Goal: Task Accomplishment & Management: Manage account settings

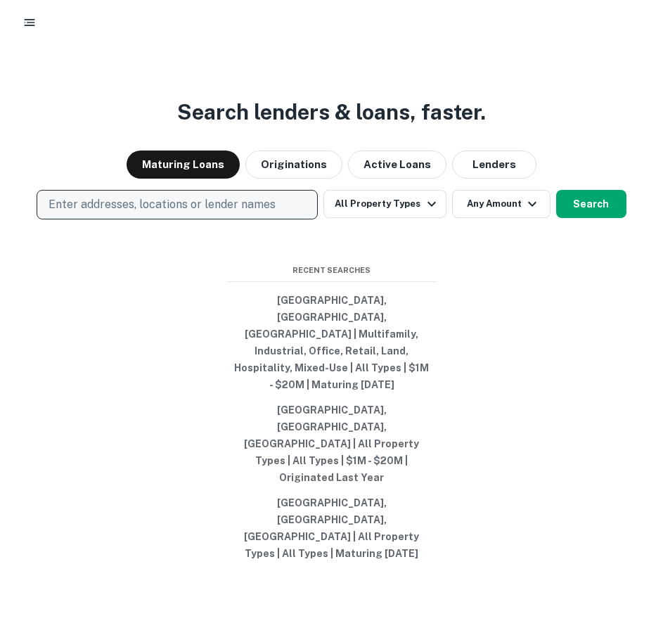
click at [179, 213] on p "Enter addresses, locations or lender names" at bounding box center [162, 204] width 227 height 17
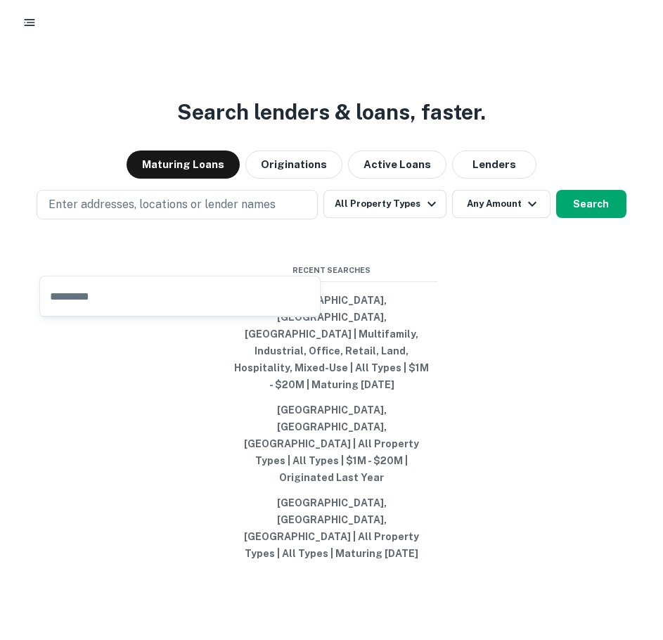
click at [137, 157] on div "Search lenders & loans, faster. Maturing Loans Originations Active Loans Lender…" at bounding box center [331, 382] width 663 height 640
click at [459, 85] on div "Search lenders & loans, faster. Maturing Loans Originations Active Loans Lender…" at bounding box center [331, 382] width 663 height 640
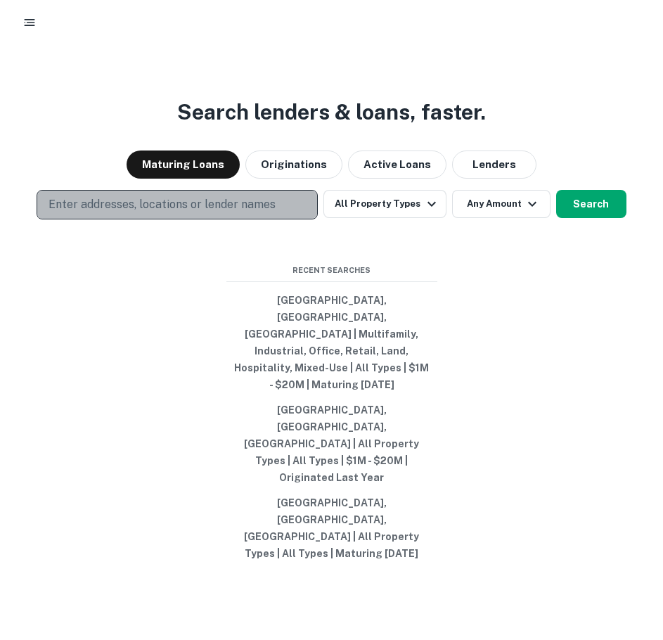
click at [215, 213] on p "Enter addresses, locations or lender names" at bounding box center [162, 204] width 227 height 17
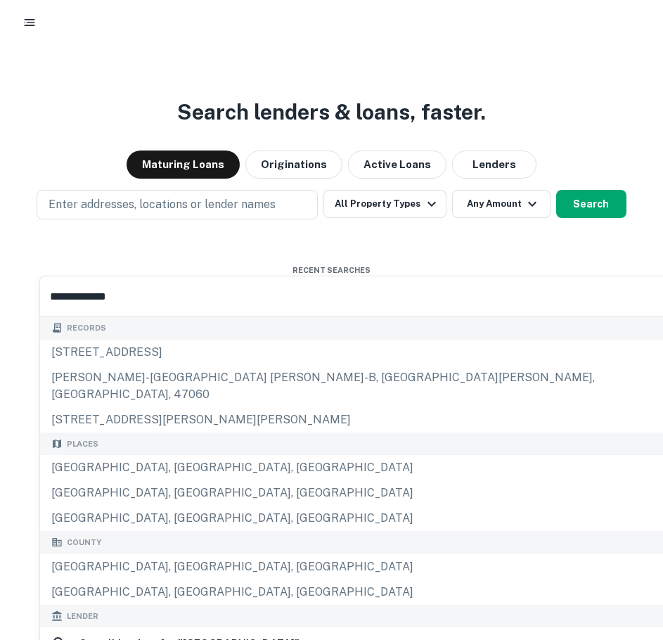
type input "**********"
click at [212, 90] on div "Search lenders & loans, faster. Maturing Loans Originations Active Loans Lender…" at bounding box center [331, 382] width 663 height 640
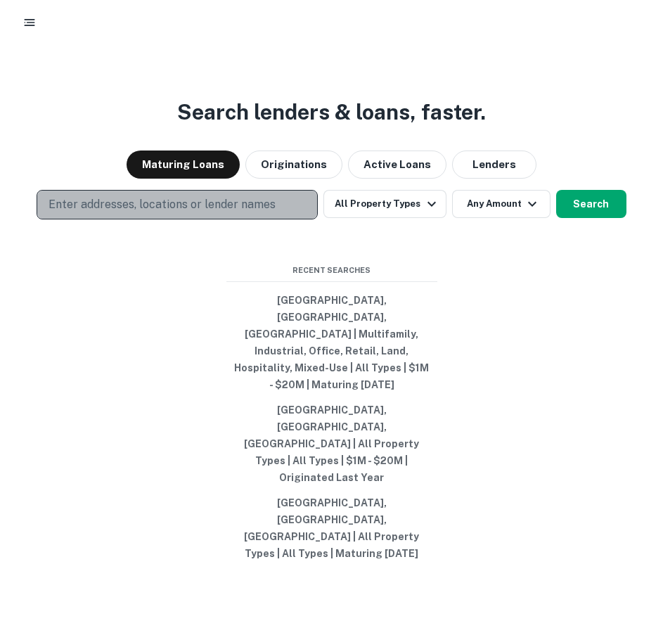
click at [72, 219] on button "Enter addresses, locations or lender names" at bounding box center [177, 205] width 281 height 30
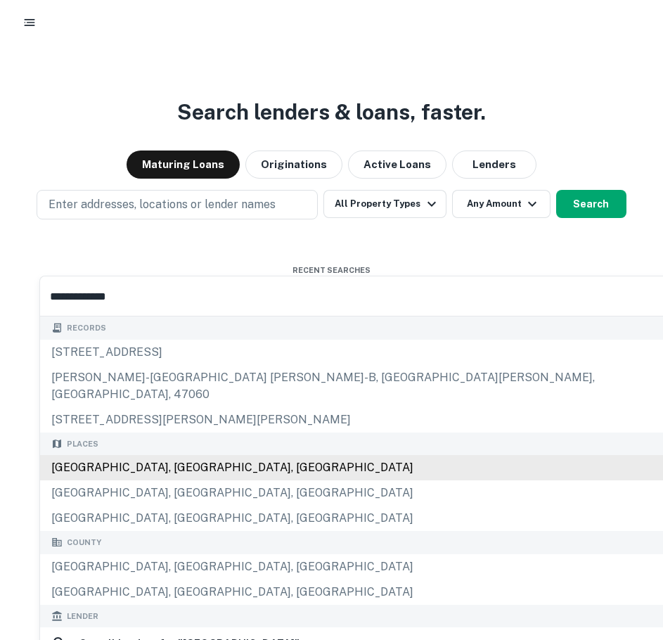
click at [113, 455] on div "Harris County, TX, USA" at bounding box center [371, 467] width 662 height 25
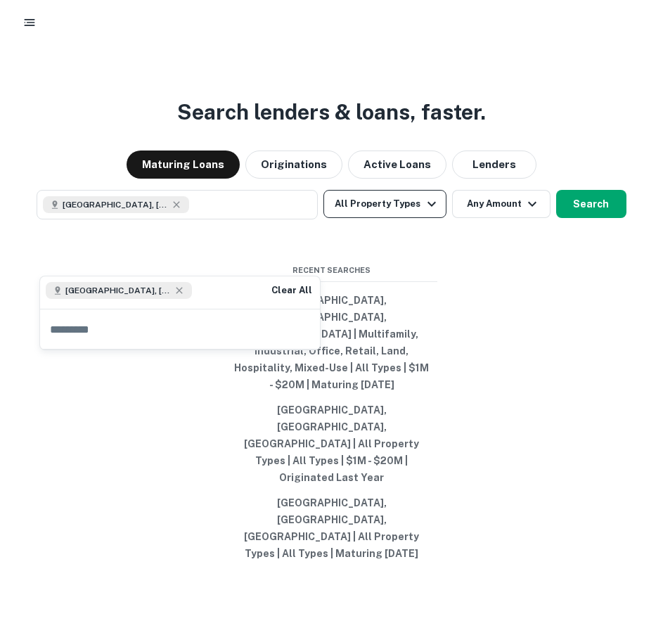
click at [397, 218] on button "All Property Types" at bounding box center [385, 204] width 122 height 28
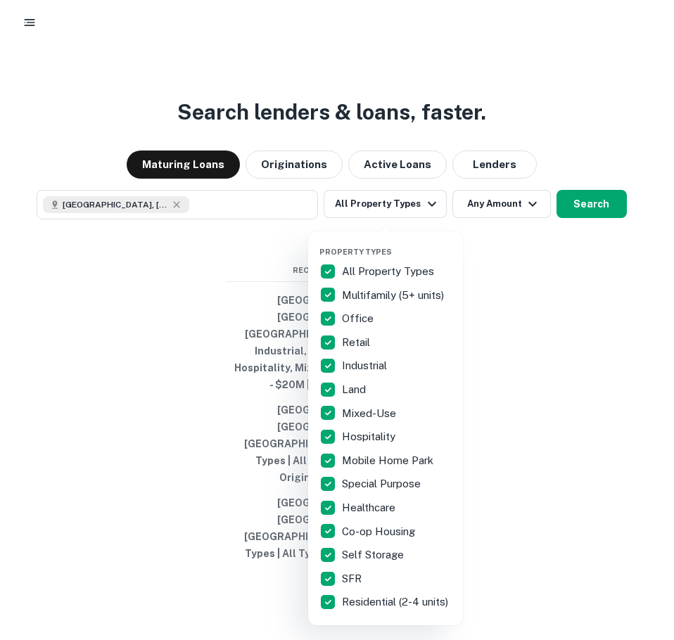
click at [318, 267] on div "Property Types All Property Types Multifamily (5+ units) Office Retail Industri…" at bounding box center [385, 428] width 155 height 394
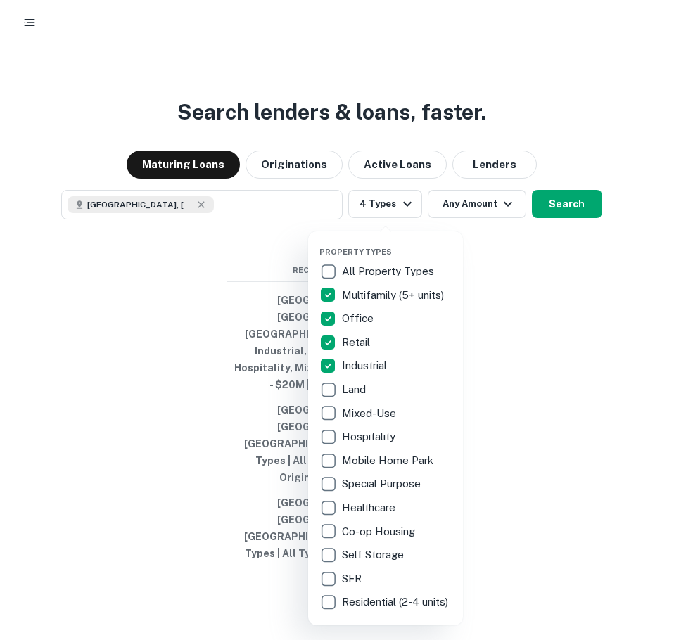
click at [547, 250] on div at bounding box center [337, 320] width 674 height 640
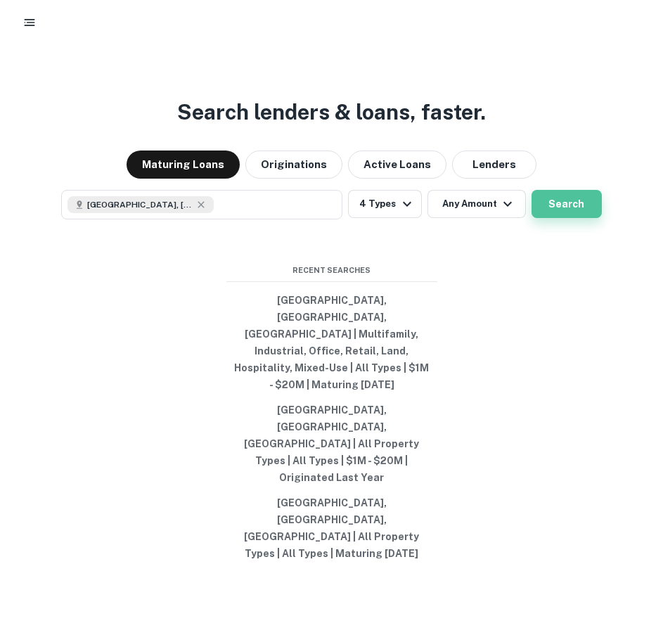
click at [553, 218] on button "Search" at bounding box center [567, 204] width 70 height 28
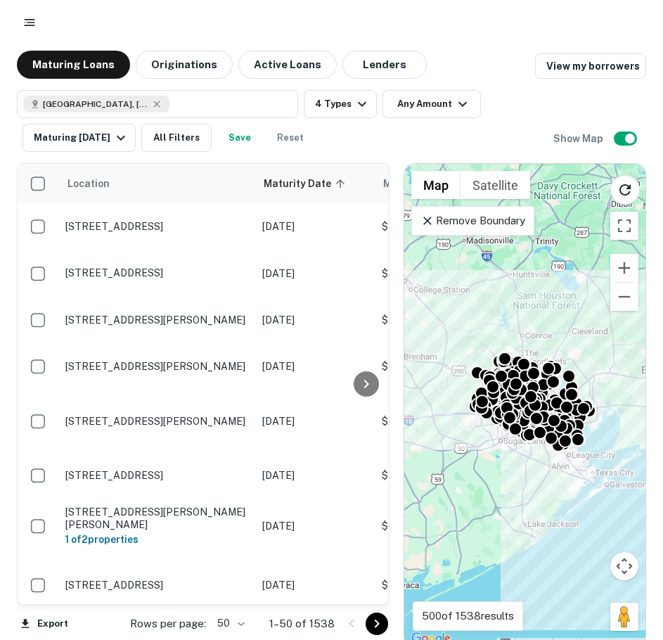
click at [242, 143] on button "Save" at bounding box center [239, 138] width 45 height 28
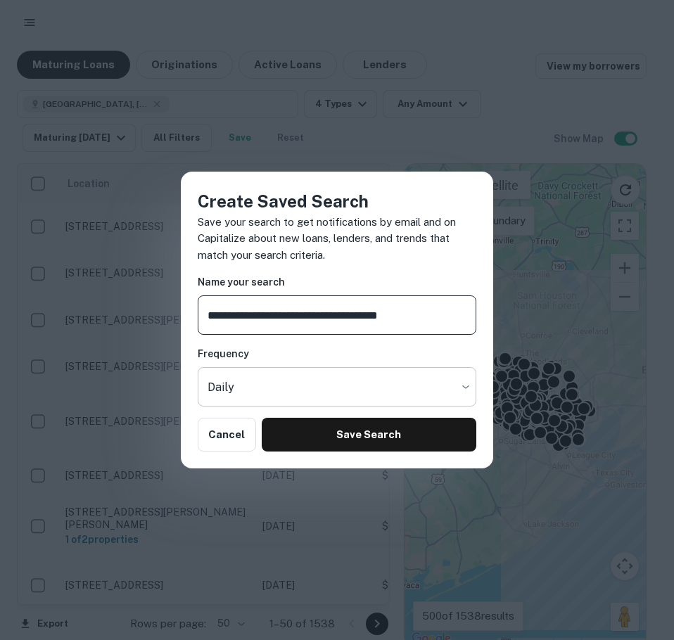
type input "**********"
click at [435, 388] on body "Maturing Loans Originations Active Loans Lenders View my borrowers Harris Count…" at bounding box center [337, 320] width 674 height 640
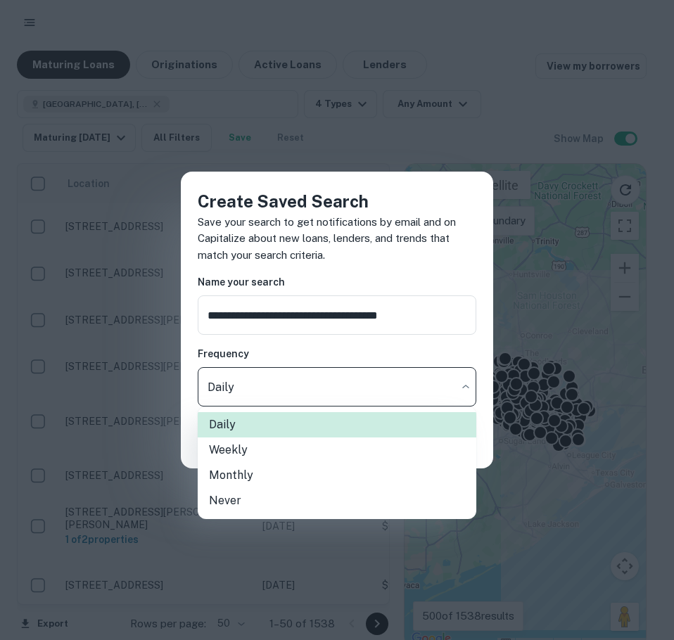
click at [289, 499] on li "Never" at bounding box center [337, 500] width 279 height 25
type input "*****"
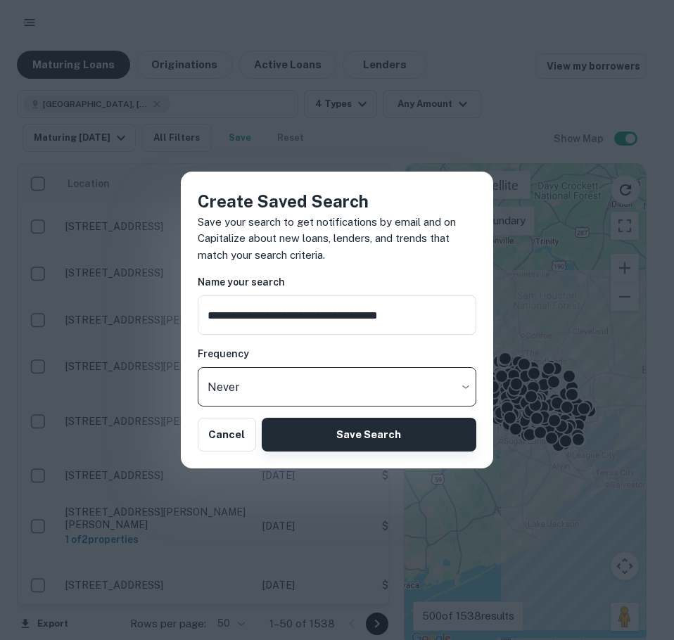
click at [375, 435] on button "Save Search" at bounding box center [369, 435] width 215 height 34
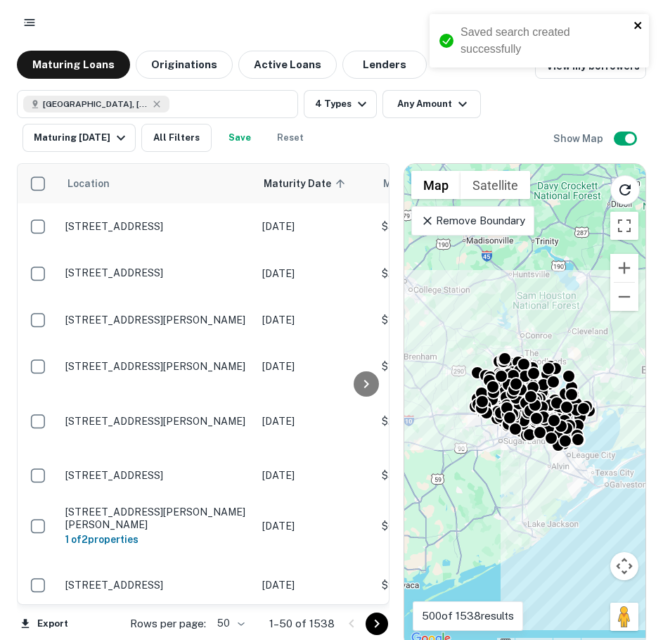
click at [636, 23] on icon "close" at bounding box center [638, 25] width 7 height 7
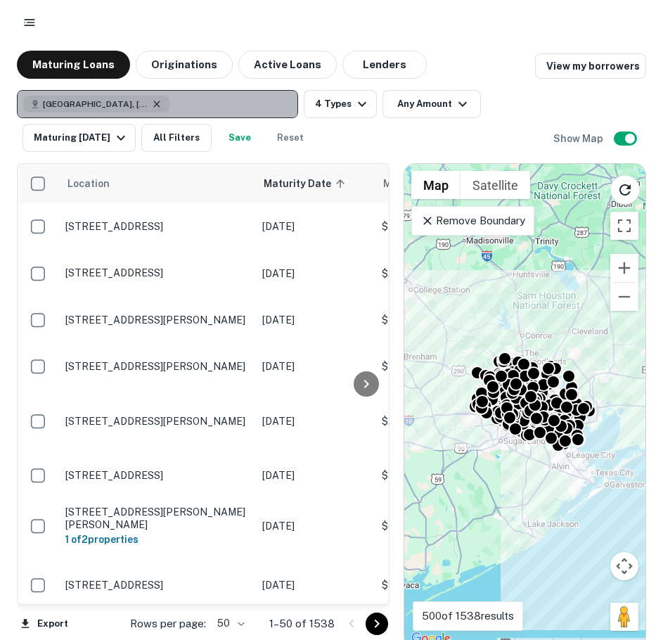
click at [151, 101] on icon "button" at bounding box center [156, 103] width 11 height 11
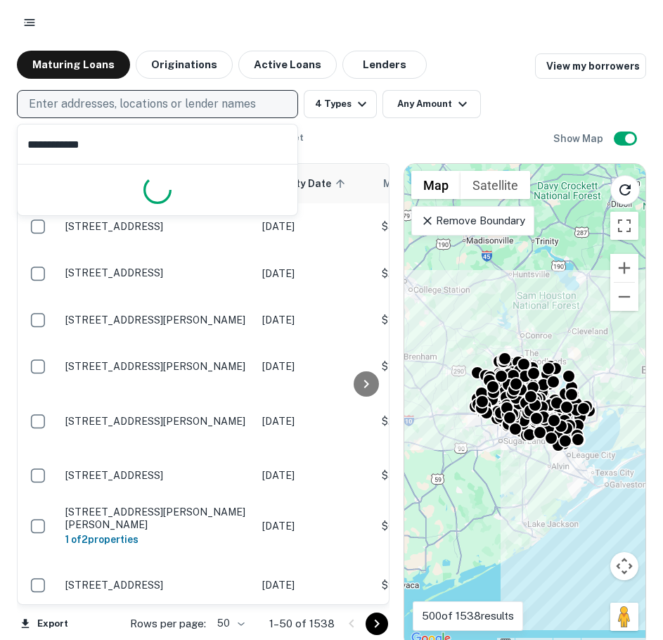
type input "**********"
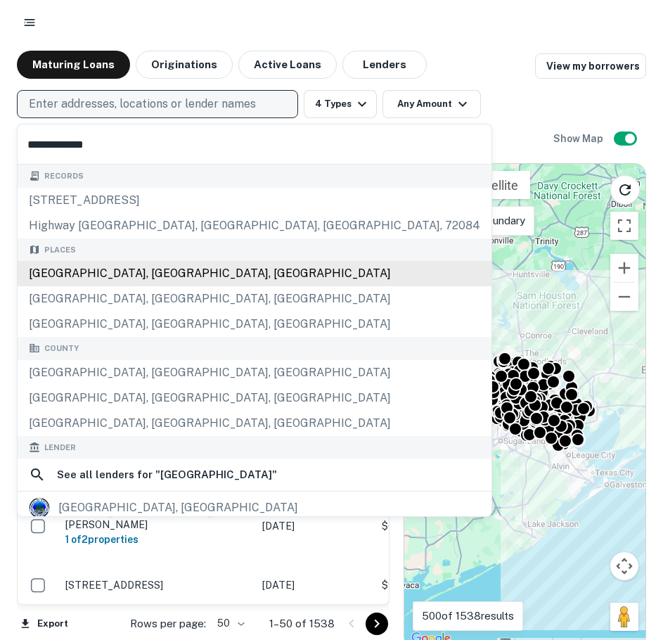
click at [112, 266] on div "Dallas County, TX, USA" at bounding box center [255, 273] width 474 height 25
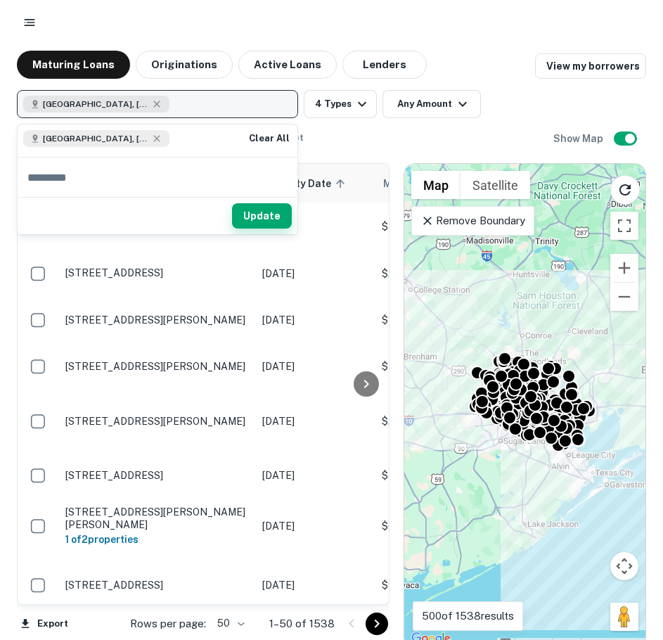
click at [271, 212] on button "Update" at bounding box center [262, 215] width 60 height 25
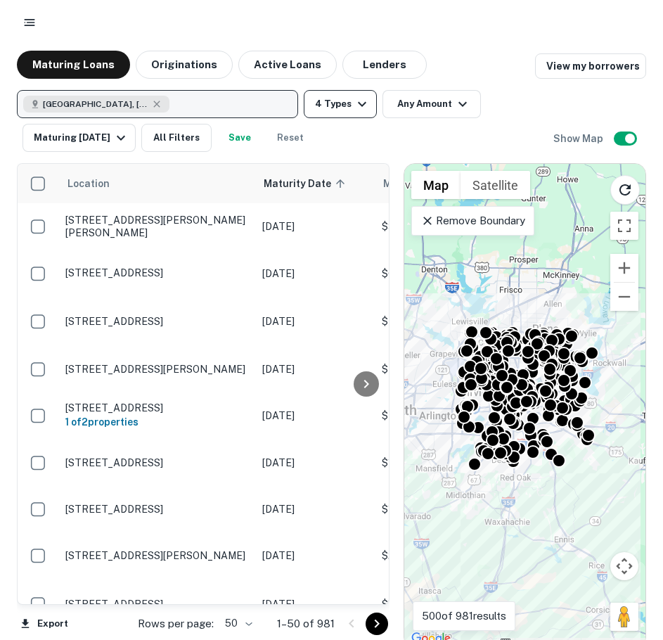
click at [354, 99] on icon "button" at bounding box center [362, 104] width 17 height 17
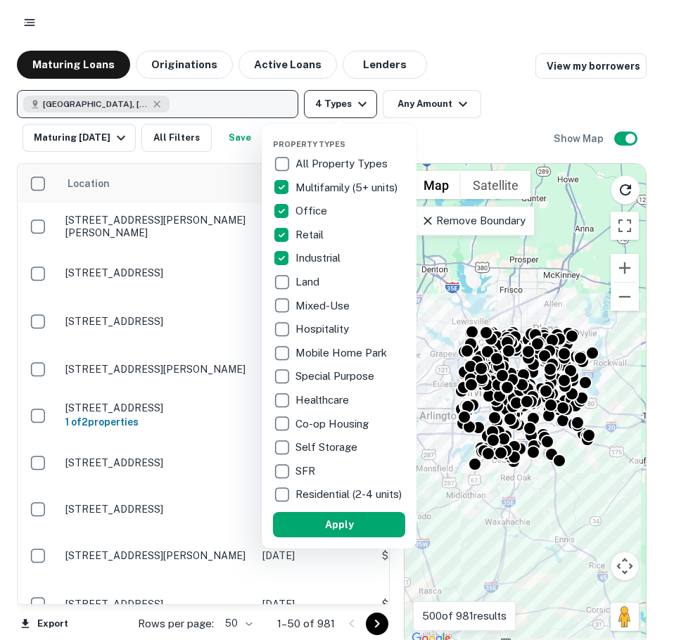
click at [354, 99] on div at bounding box center [337, 320] width 674 height 640
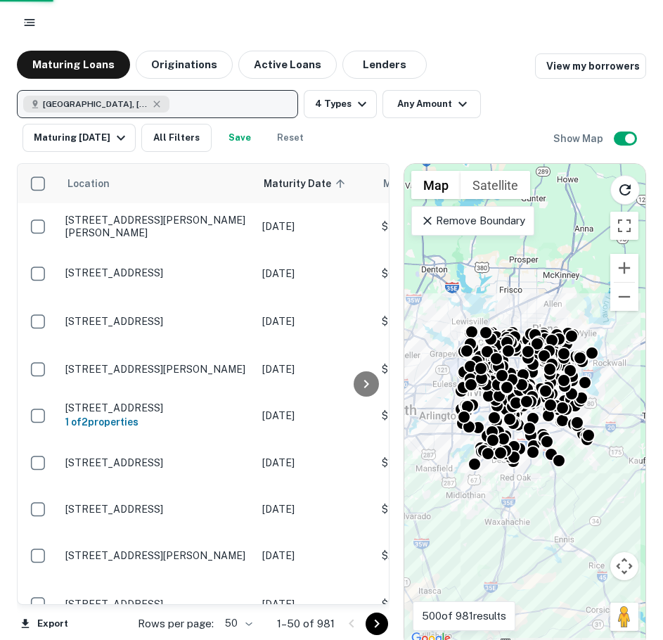
click at [460, 98] on div at bounding box center [331, 320] width 663 height 640
click at [459, 98] on div "Property Types All Property Types Multifamily (5+ units) Office Retail Industri…" at bounding box center [331, 320] width 663 height 640
click at [463, 103] on div "Property Types All Property Types Multifamily (5+ units) Office Retail Industri…" at bounding box center [331, 320] width 663 height 640
click at [448, 103] on div "Property Types All Property Types Multifamily (5+ units) Office Retail Industri…" at bounding box center [331, 320] width 663 height 640
click at [504, 32] on div "Property Types All Property Types Multifamily (5+ units) Office Retail Industri…" at bounding box center [331, 320] width 663 height 640
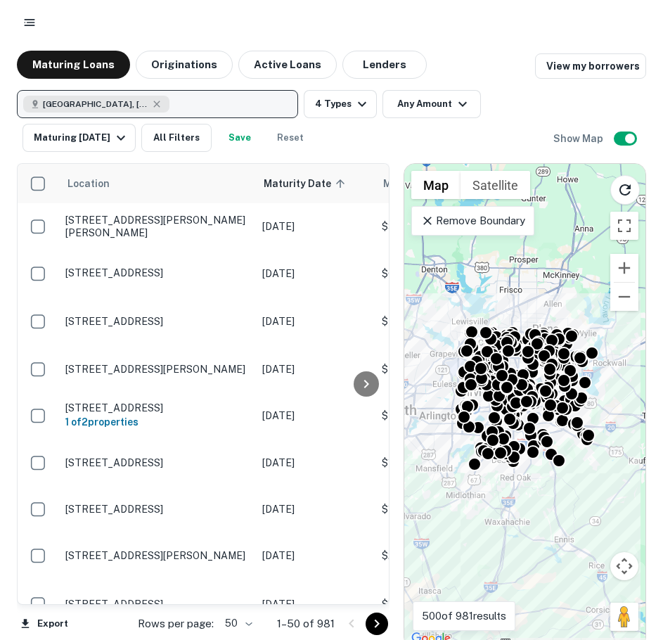
click at [415, 99] on div "Property Types All Property Types Multifamily (5+ units) Office Retail Industri…" at bounding box center [331, 320] width 663 height 640
click at [466, 104] on div "Property Types All Property Types Multifamily (5+ units) Office Retail Industri…" at bounding box center [331, 320] width 663 height 640
click at [461, 104] on div "Property Types All Property Types Multifamily (5+ units) Office Retail Industri…" at bounding box center [331, 320] width 663 height 640
click at [113, 131] on div "Property Types All Property Types Multifamily (5+ units) Office Retail Industri…" at bounding box center [331, 320] width 663 height 640
click at [115, 135] on div "Property Types All Property Types Multifamily (5+ units) Office Retail Industri…" at bounding box center [331, 320] width 663 height 640
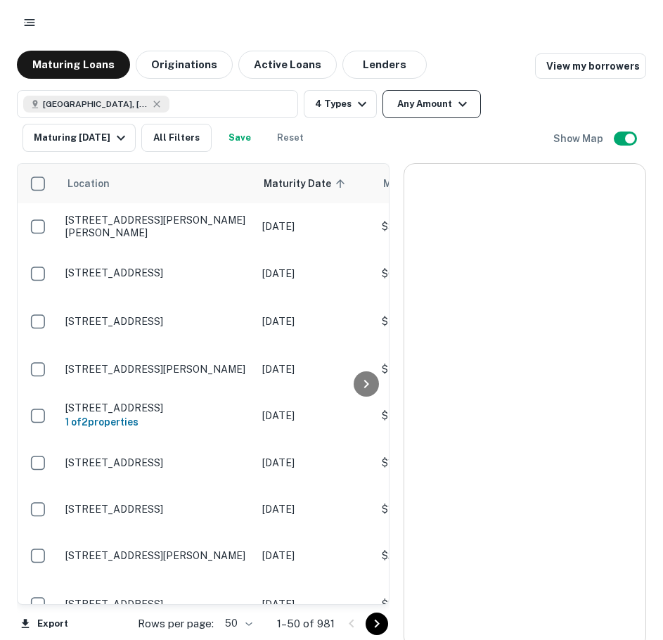
click at [418, 101] on button "Any Amount" at bounding box center [432, 104] width 98 height 28
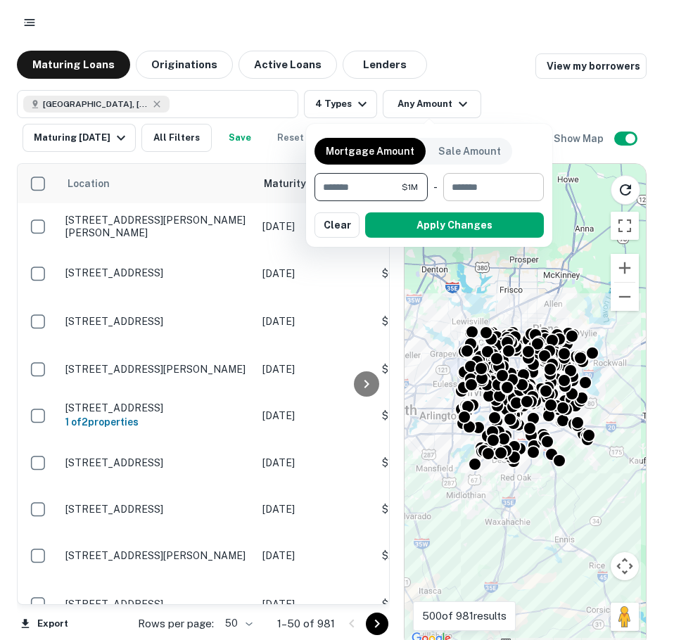
type input "*******"
click at [509, 177] on input "number" at bounding box center [488, 187] width 91 height 28
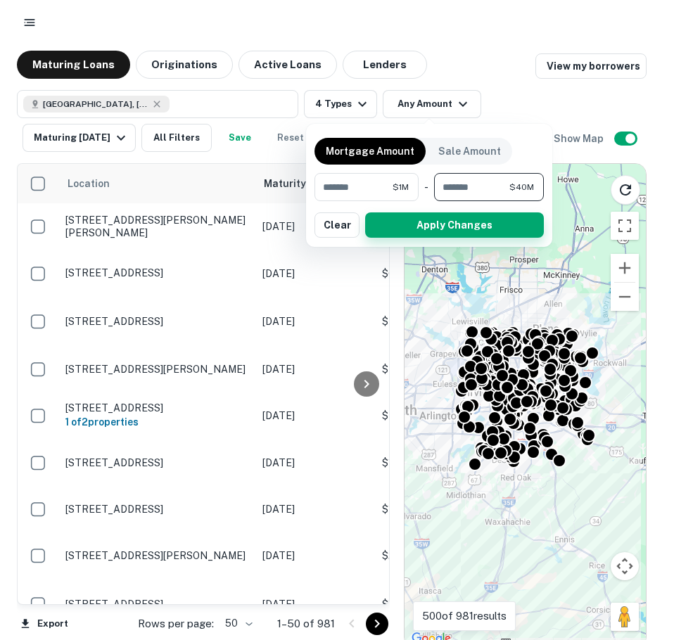
type input "********"
click at [445, 236] on button "Apply Changes" at bounding box center [454, 224] width 179 height 25
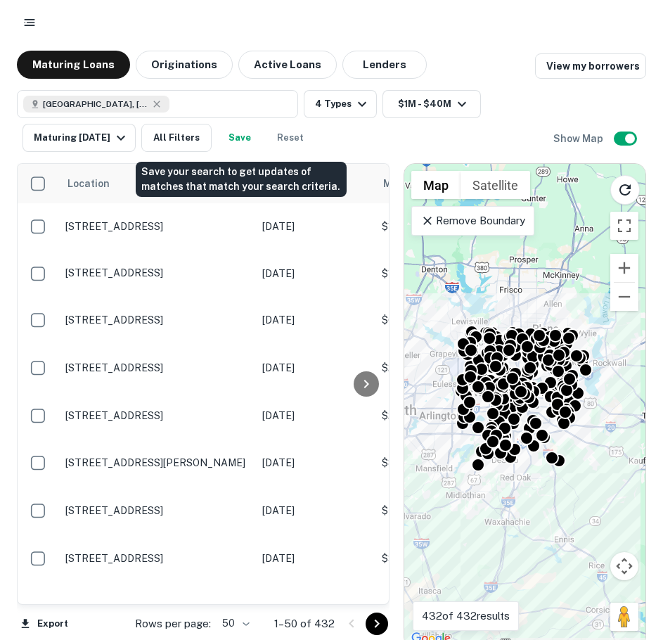
click at [242, 141] on button "Save" at bounding box center [239, 138] width 45 height 28
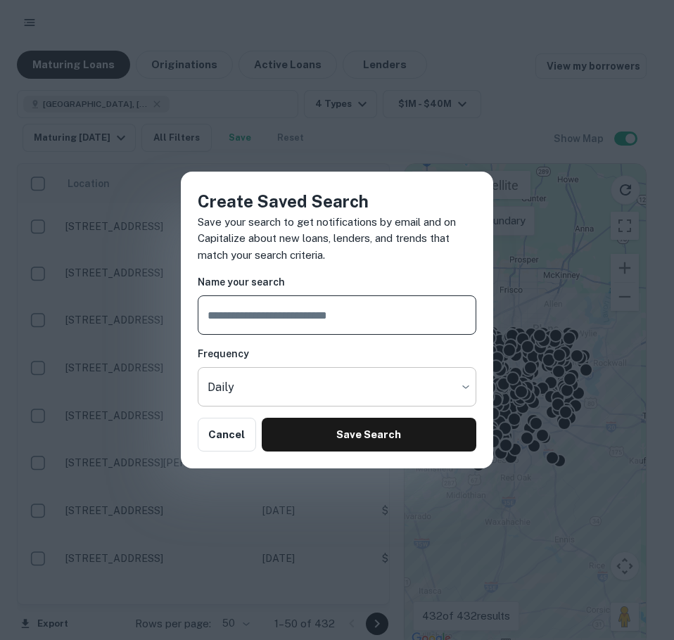
click at [229, 394] on body "Maturing Loans Originations Active Loans Lenders View my borrowers Dallas Count…" at bounding box center [337, 320] width 674 height 640
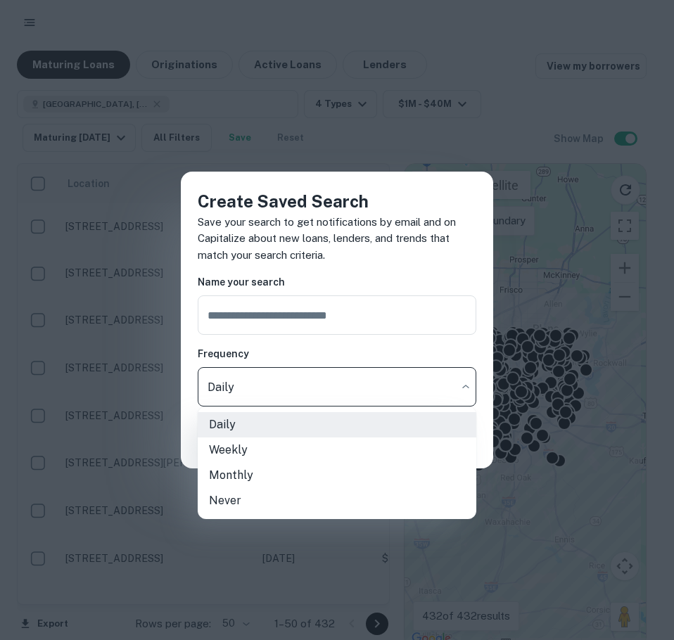
click at [246, 491] on li "Never" at bounding box center [337, 500] width 279 height 25
type input "*****"
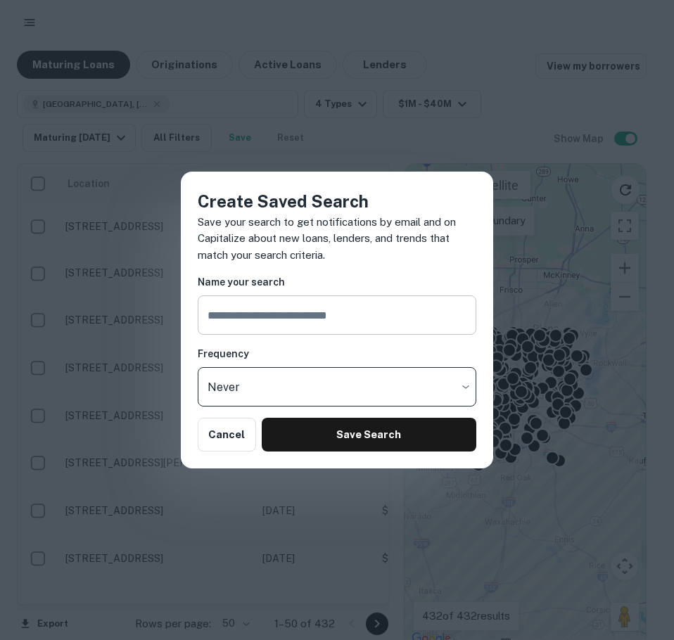
click at [234, 319] on input "text" at bounding box center [337, 314] width 279 height 39
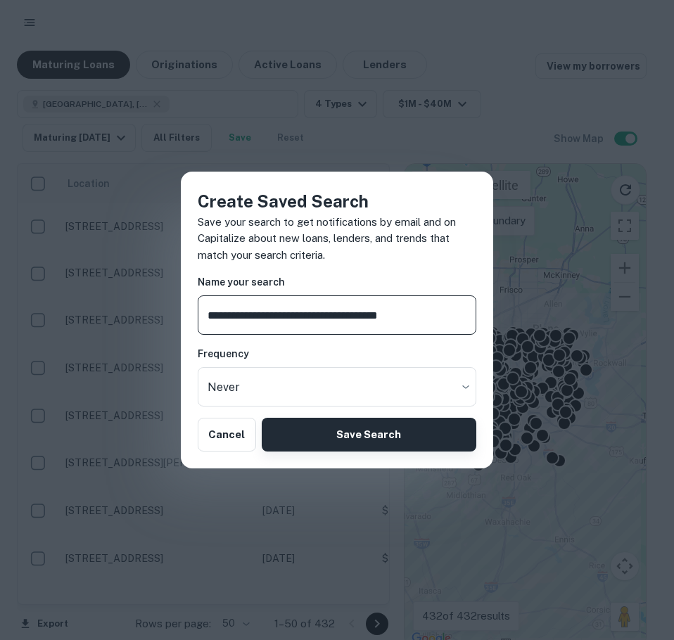
type input "**********"
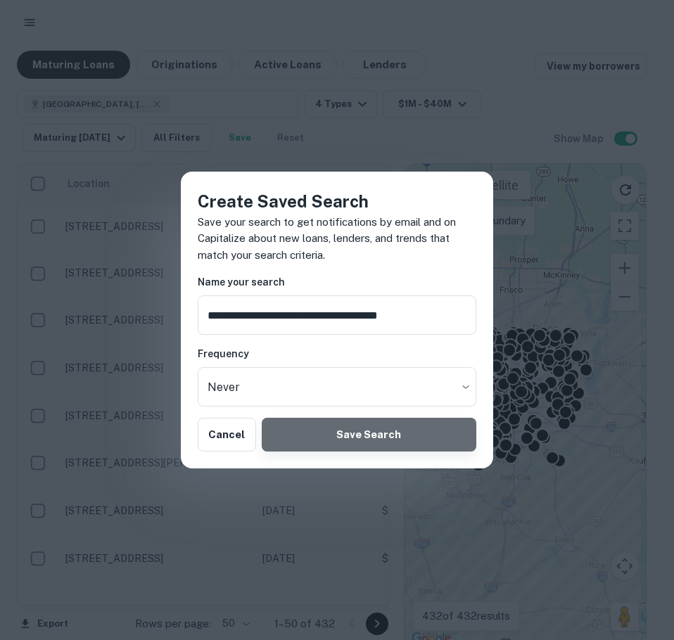
click at [378, 436] on button "Save Search" at bounding box center [369, 435] width 215 height 34
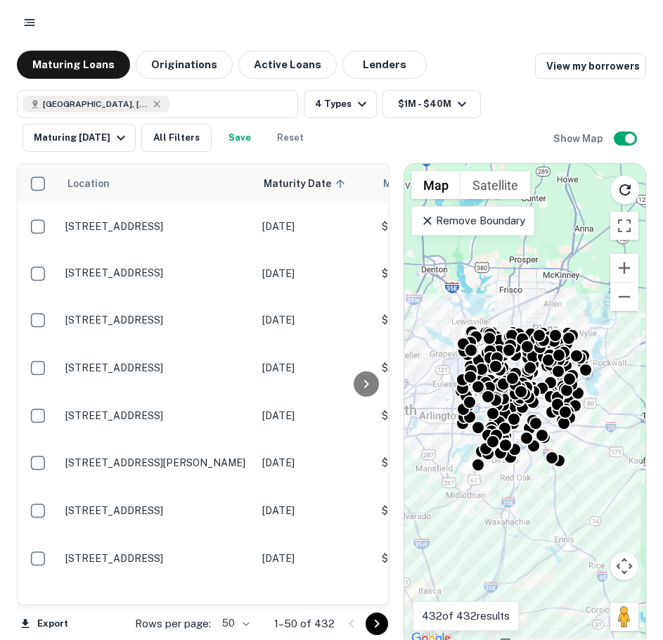
click at [25, 20] on rect "button" at bounding box center [30, 19] width 11 height 1
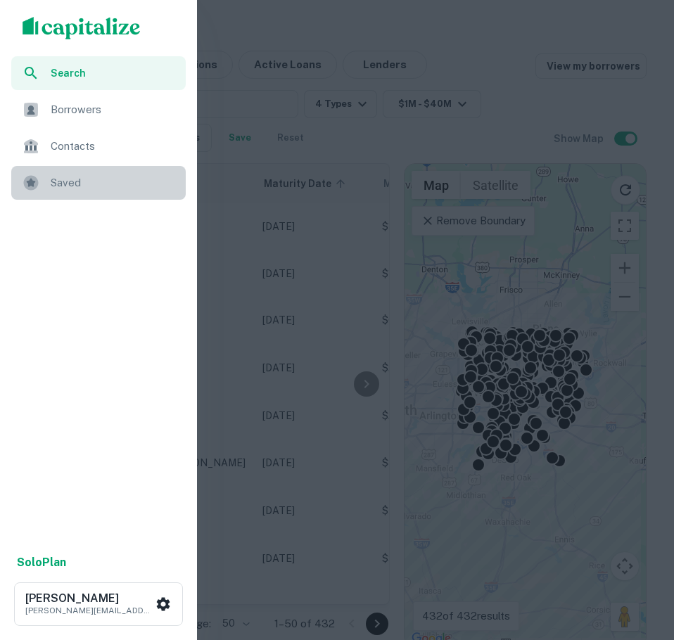
click at [42, 177] on div "Saved" at bounding box center [98, 183] width 174 height 34
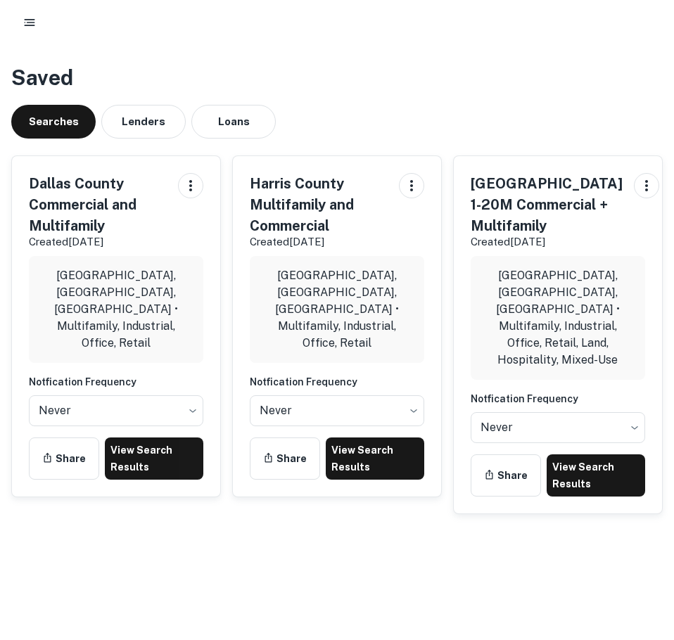
click at [23, 19] on icon "button" at bounding box center [30, 22] width 14 height 14
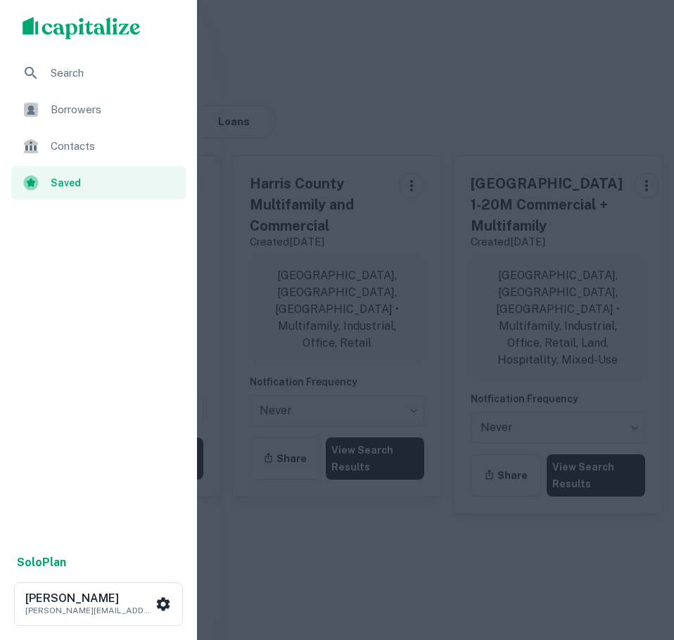
click at [92, 91] on ul "Search Borrowers Contacts Saved" at bounding box center [98, 129] width 197 height 146
click at [77, 72] on span "Search" at bounding box center [114, 73] width 127 height 17
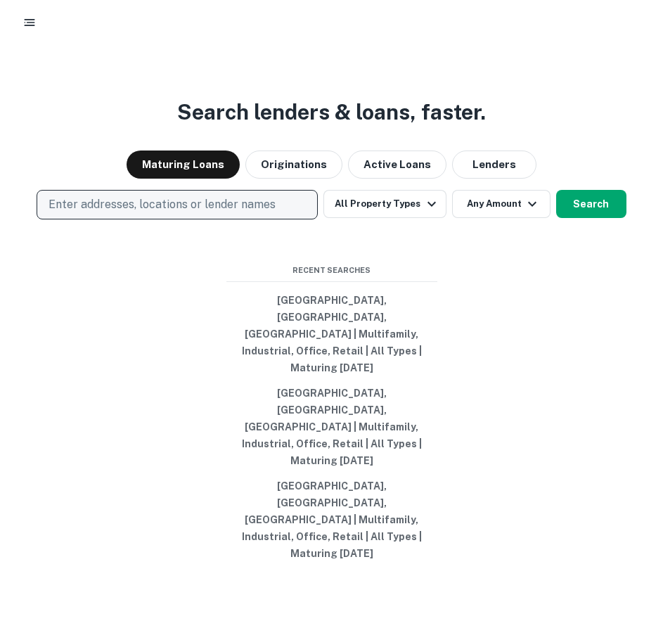
click at [99, 213] on p "Enter addresses, locations or lender names" at bounding box center [162, 204] width 227 height 17
type input "**********"
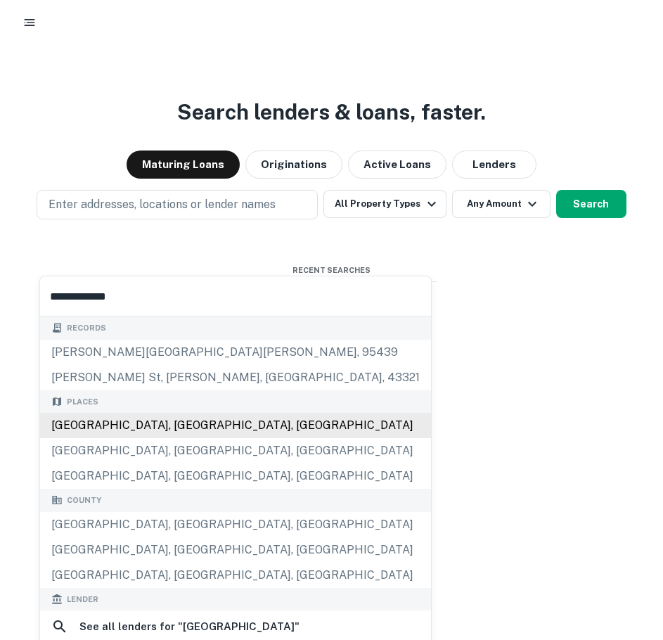
click at [115, 416] on div "Fulton County, GA, USA" at bounding box center [235, 425] width 391 height 25
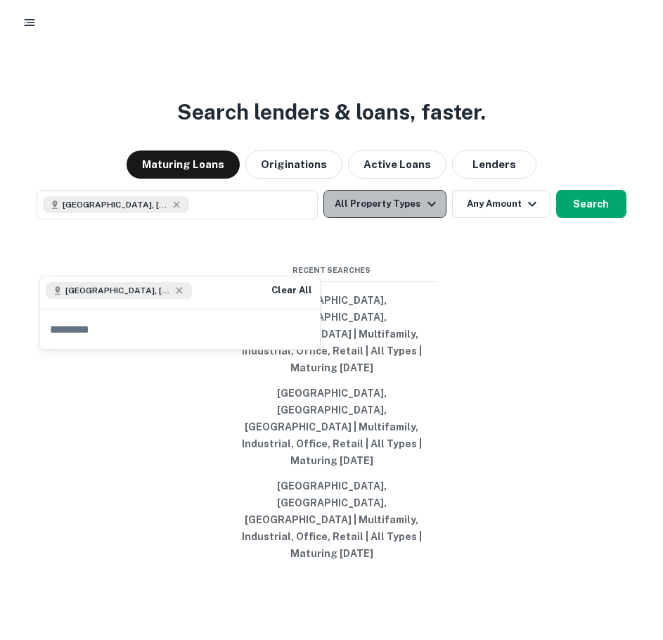
click at [391, 218] on button "All Property Types" at bounding box center [385, 204] width 122 height 28
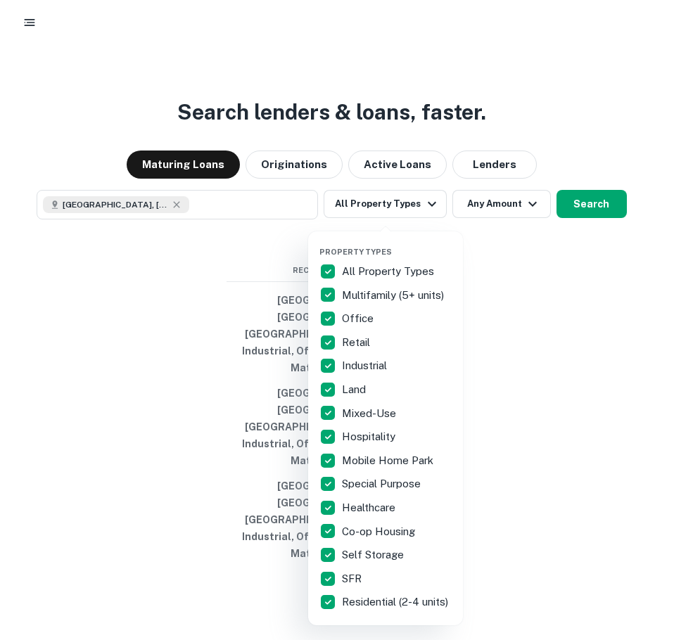
click at [369, 269] on p "All Property Types" at bounding box center [389, 271] width 95 height 17
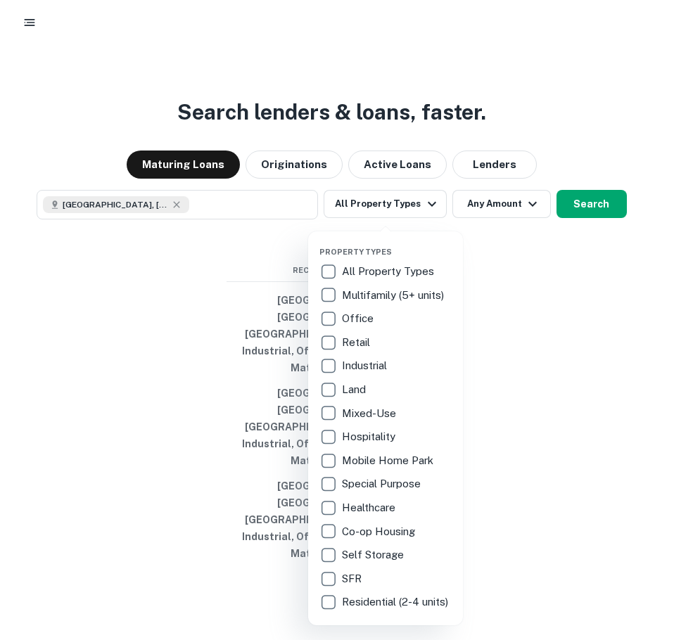
click at [371, 288] on p "Multifamily (5+ units)" at bounding box center [394, 295] width 105 height 17
click at [359, 314] on p "Office" at bounding box center [359, 318] width 34 height 17
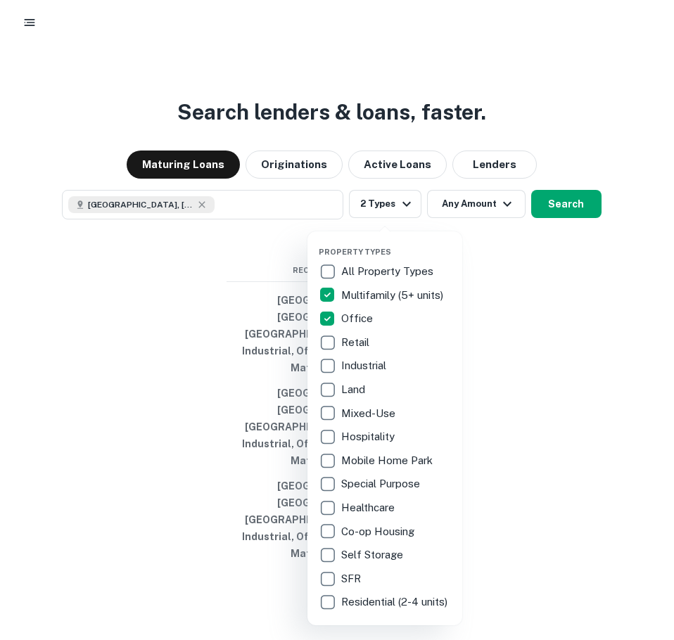
click at [355, 344] on p "Retail" at bounding box center [356, 342] width 31 height 17
click at [558, 253] on div at bounding box center [337, 320] width 674 height 640
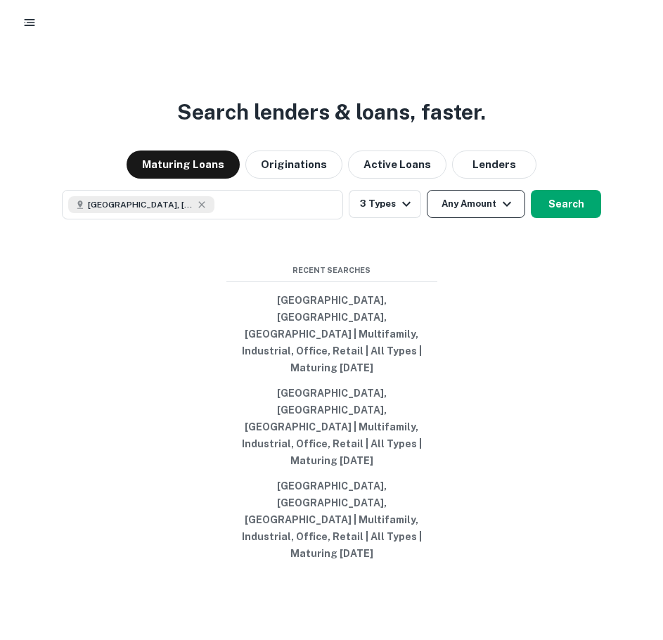
click at [462, 218] on button "Any Amount" at bounding box center [476, 204] width 98 height 28
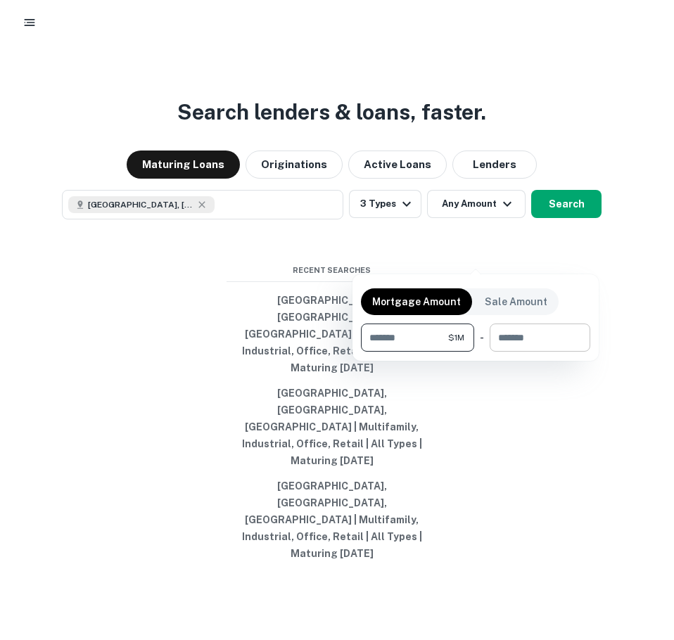
type input "*******"
click at [508, 328] on input "number" at bounding box center [535, 338] width 91 height 28
type input "********"
click at [578, 265] on div at bounding box center [337, 320] width 674 height 640
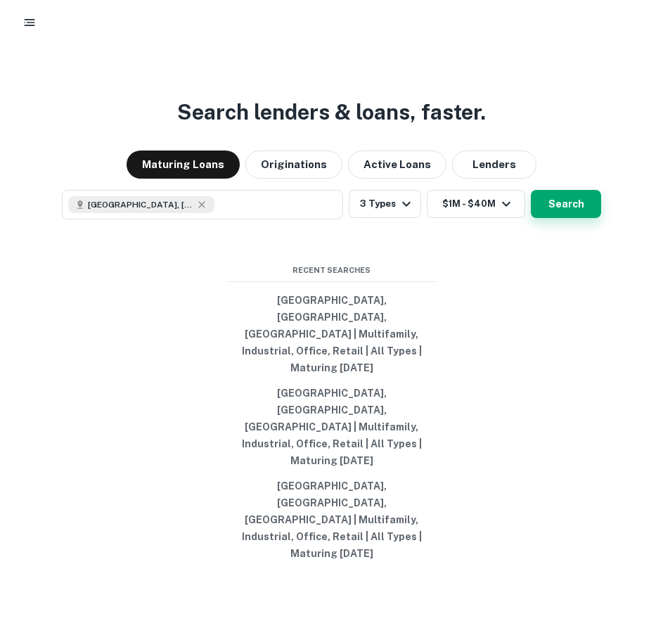
click at [587, 218] on button "Search" at bounding box center [566, 204] width 70 height 28
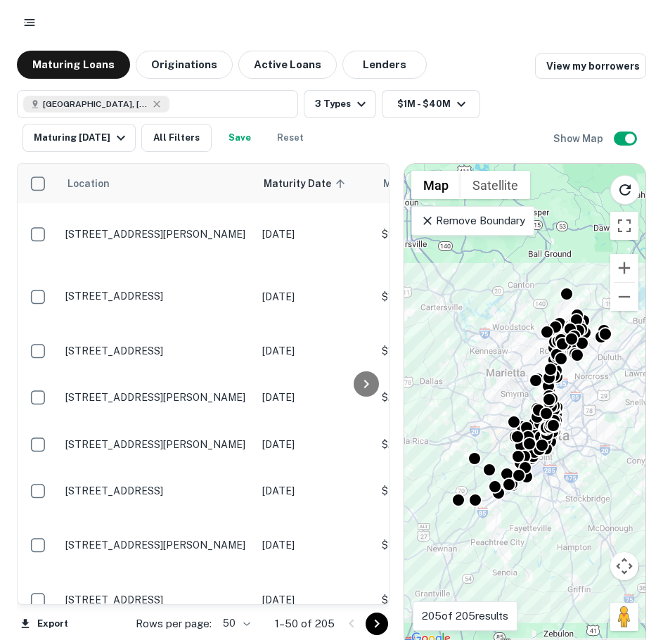
click at [241, 142] on button "Save" at bounding box center [239, 138] width 45 height 28
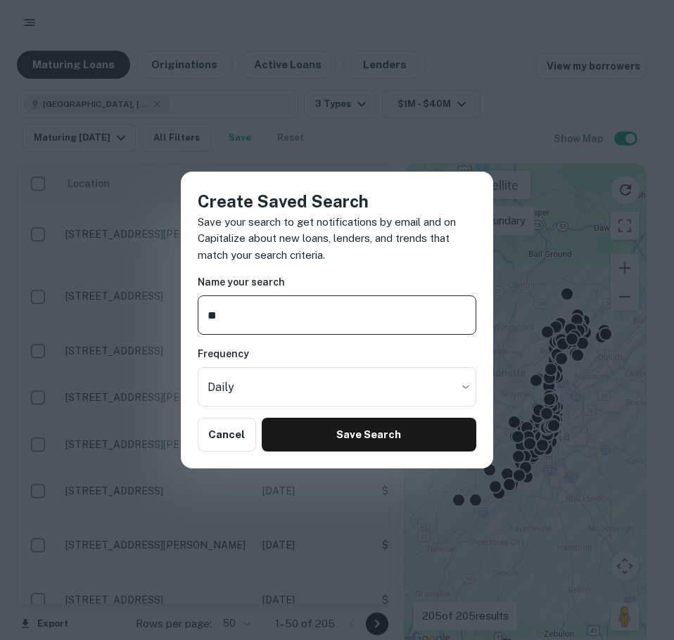
type input "*"
type input "**********"
click at [270, 386] on body "Maturing Loans Originations Active Loans Lenders View my borrowers Fulton Count…" at bounding box center [337, 320] width 674 height 640
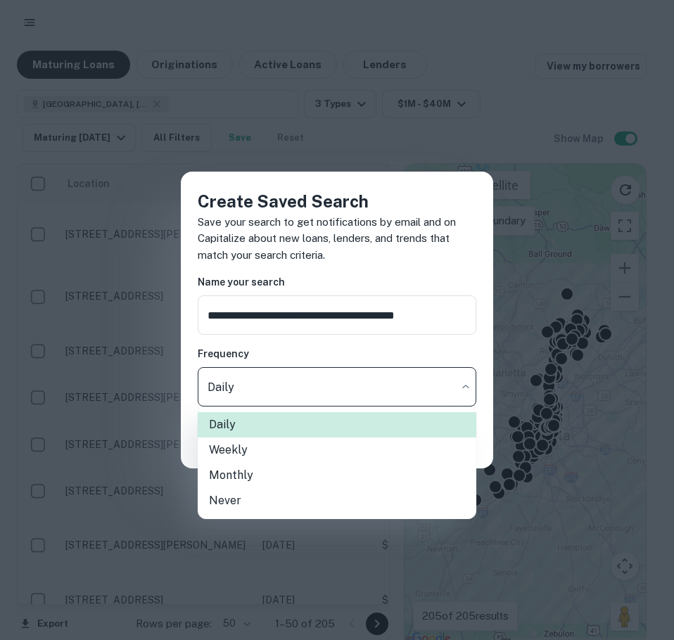
click at [225, 495] on li "Never" at bounding box center [337, 500] width 279 height 25
type input "*****"
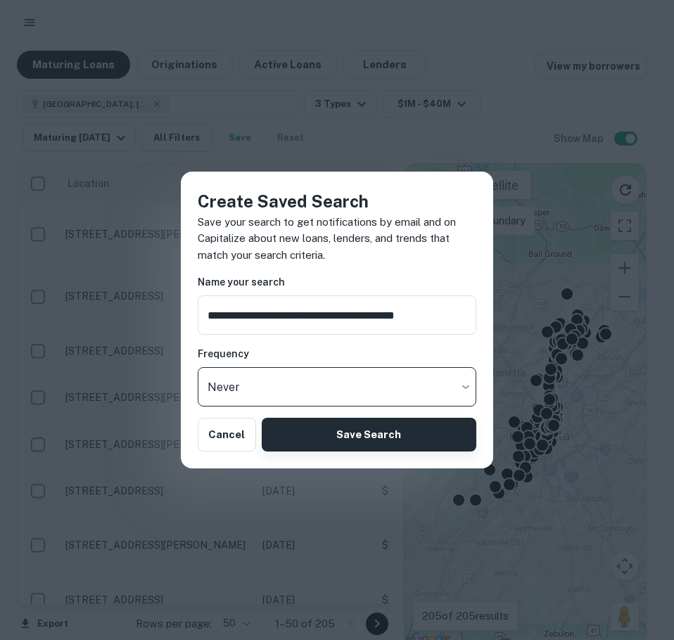
click at [441, 435] on button "Save Search" at bounding box center [369, 435] width 215 height 34
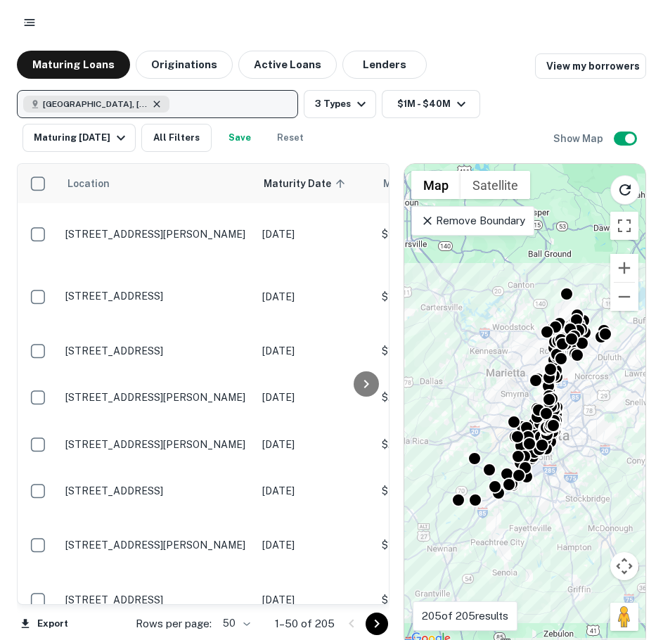
click at [151, 103] on icon "button" at bounding box center [156, 103] width 11 height 11
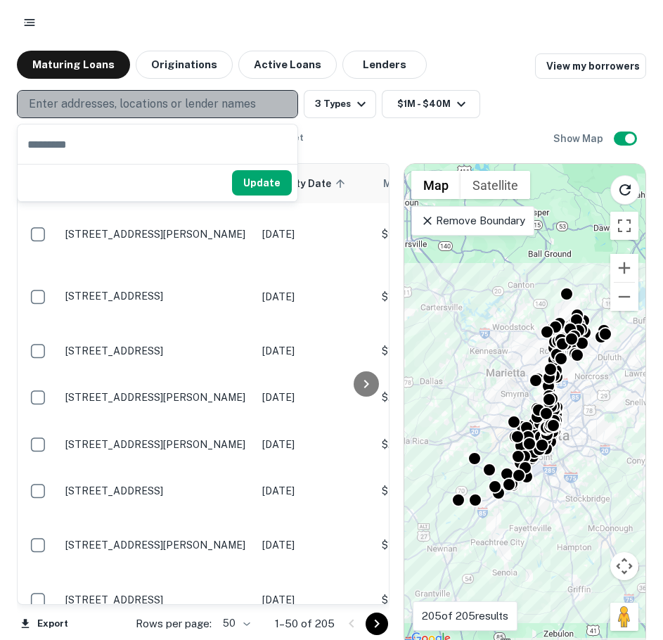
click at [142, 103] on p "Enter addresses, locations or lender names" at bounding box center [142, 104] width 227 height 17
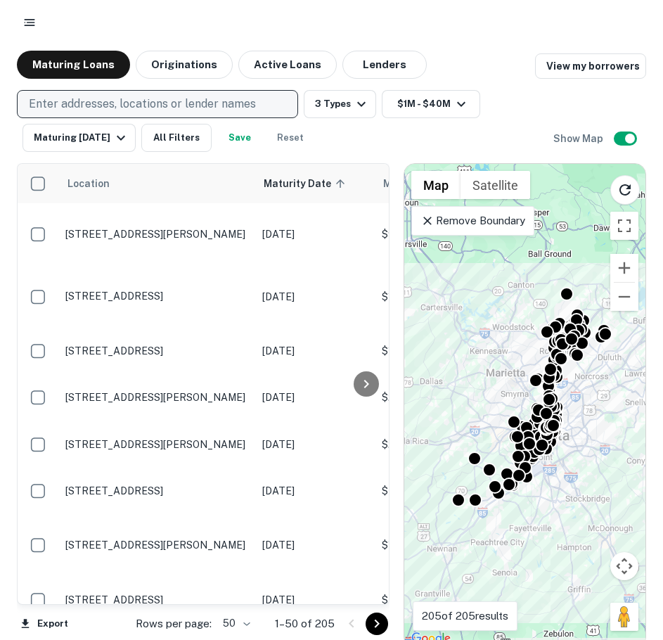
click at [142, 103] on p "Enter addresses, locations or lender names" at bounding box center [142, 104] width 227 height 17
type input "********"
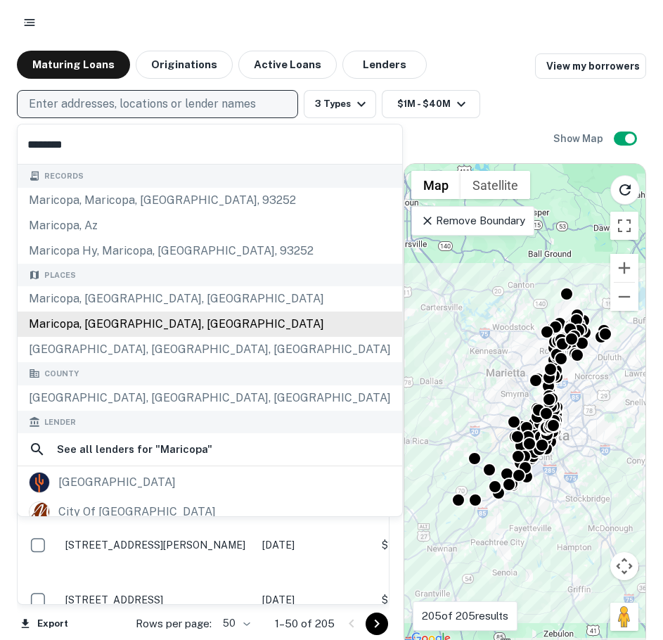
click at [99, 335] on div "Maricopa, AZ, USA" at bounding box center [210, 324] width 385 height 25
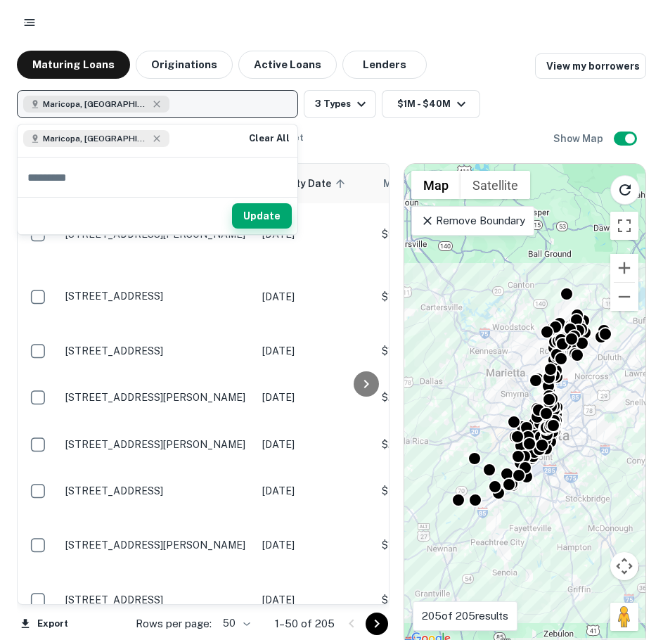
click at [263, 214] on button "Update" at bounding box center [262, 215] width 60 height 25
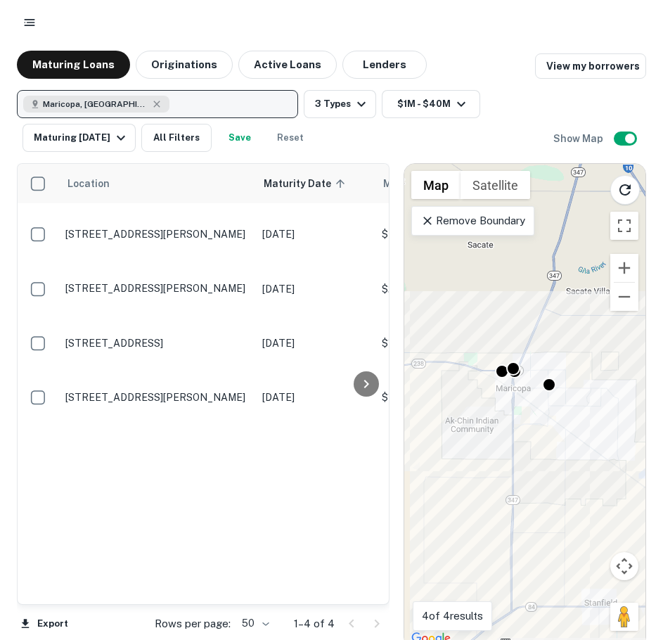
click at [235, 502] on div "Location Maturity Date sorted ascending Mortgage Amount Borrower Name Lender Pu…" at bounding box center [203, 384] width 371 height 440
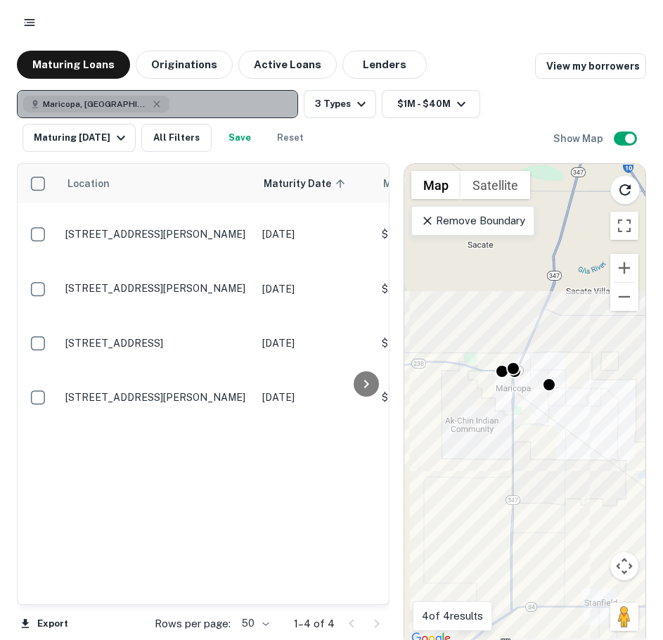
click at [172, 107] on button "Maricopa, AZ, USA" at bounding box center [157, 104] width 281 height 28
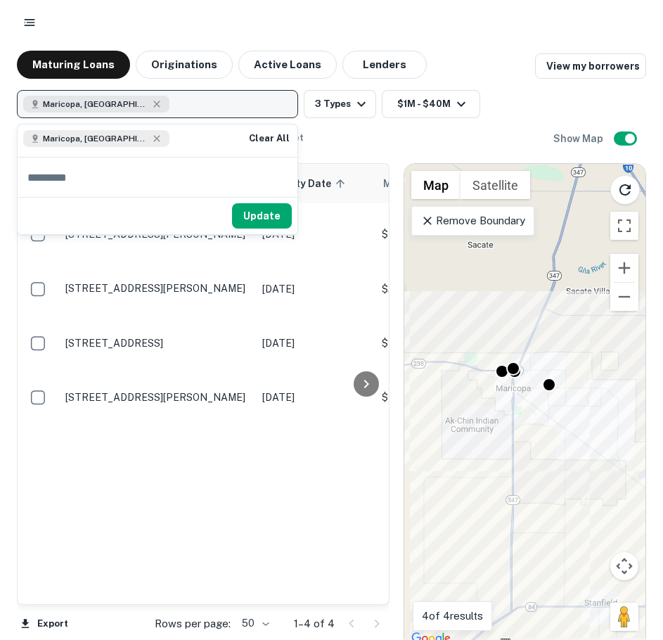
click at [187, 107] on button "Maricopa, AZ, USA" at bounding box center [157, 104] width 281 height 28
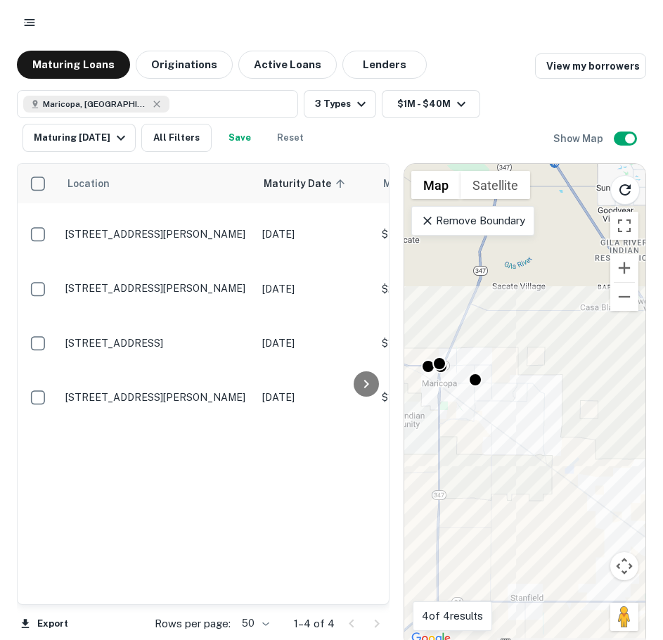
drag, startPoint x: 544, startPoint y: 309, endPoint x: 561, endPoint y: 264, distance: 48.3
click at [484, 296] on div "To activate drag with keyboard, press Alt + Enter. Once in keyboard drag state,…" at bounding box center [524, 406] width 241 height 484
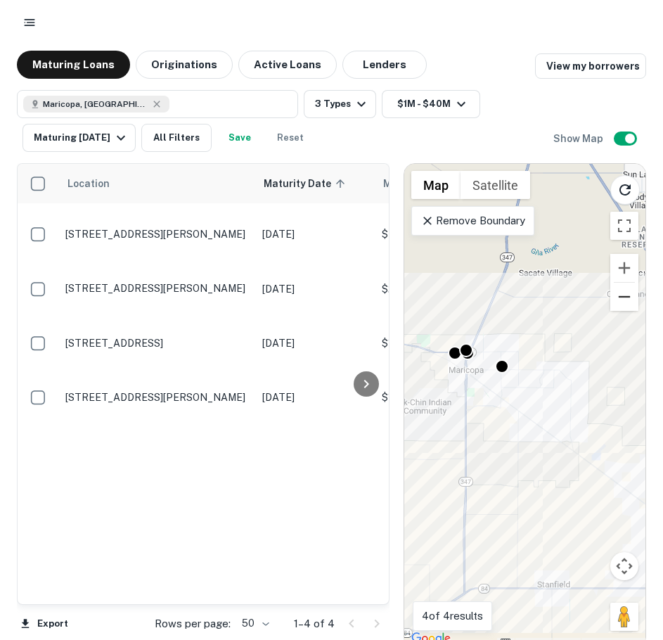
click at [614, 305] on button "Zoom out" at bounding box center [625, 297] width 28 height 28
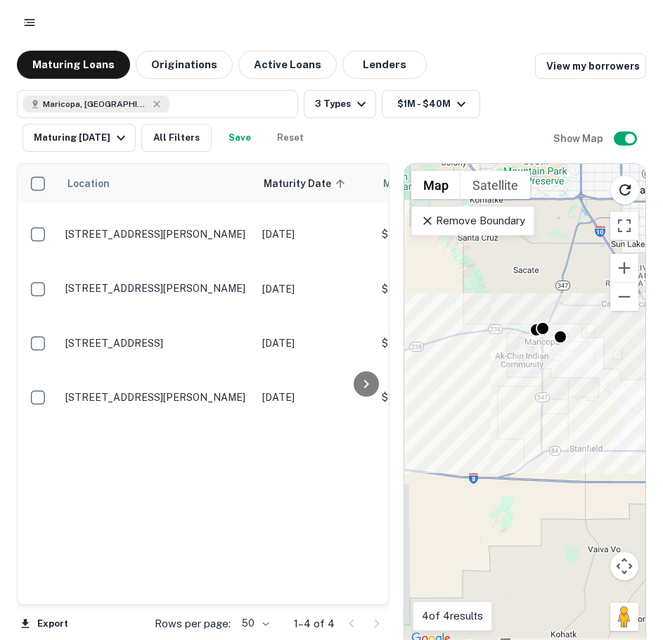
drag, startPoint x: 527, startPoint y: 342, endPoint x: 574, endPoint y: 293, distance: 67.7
click at [574, 293] on div "To activate drag with keyboard, press Alt + Enter. Once in keyboard drag state,…" at bounding box center [524, 406] width 241 height 484
click at [349, 93] on button "3 Types" at bounding box center [340, 104] width 72 height 28
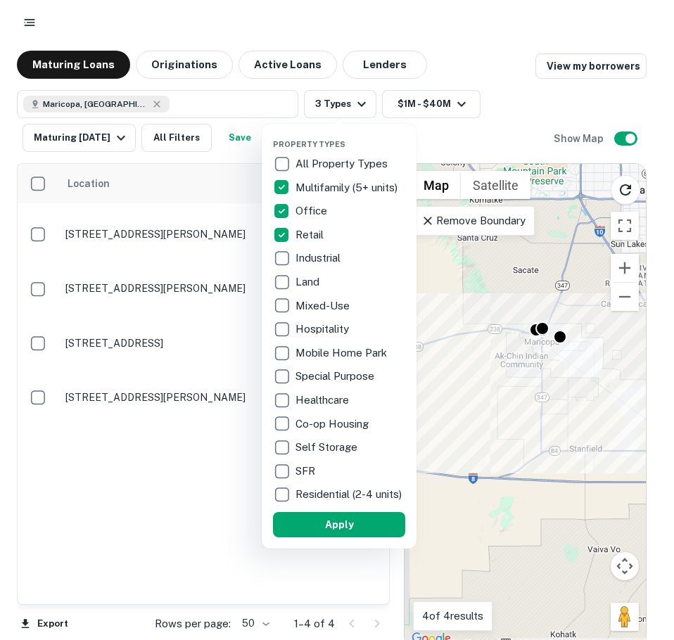
click at [179, 498] on div at bounding box center [337, 320] width 674 height 640
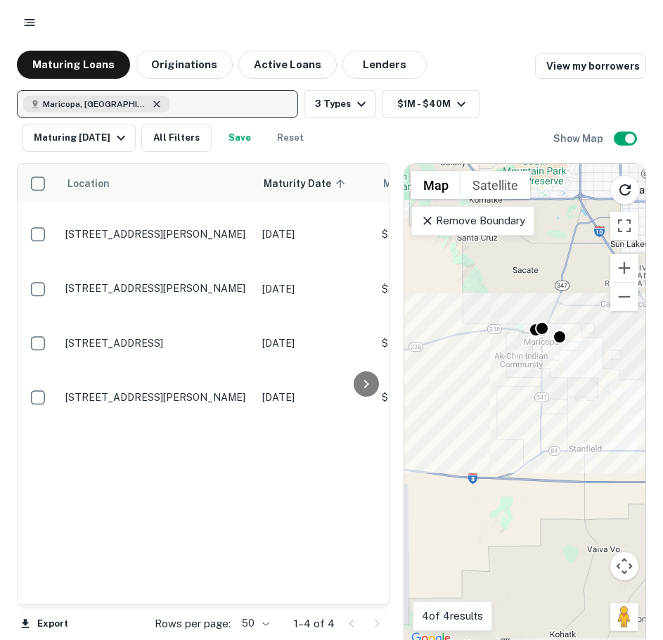
click at [151, 106] on icon "button" at bounding box center [156, 103] width 11 height 11
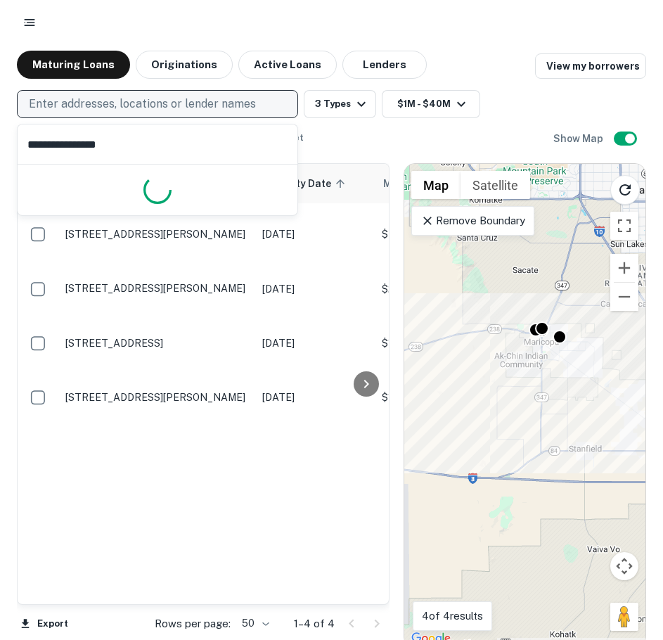
type input "**********"
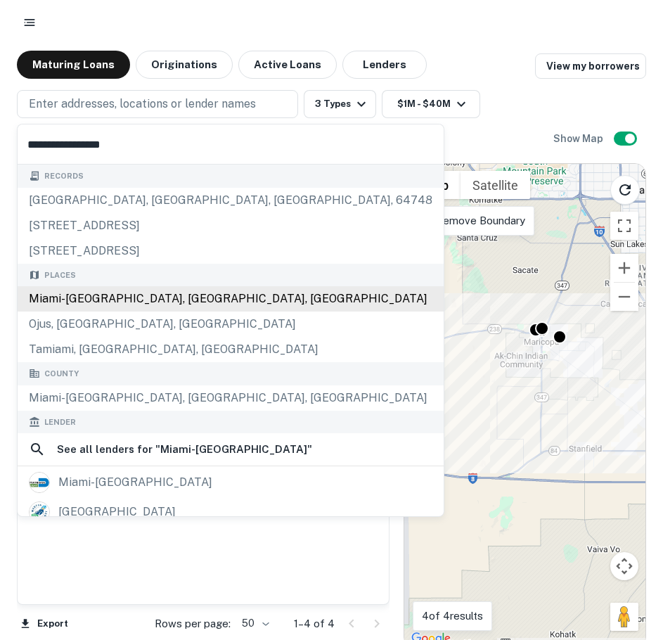
click at [113, 300] on div "Places Miami-Dade County, FL, USA Ojus, FL, USA Tamiami, FL, USA" at bounding box center [231, 313] width 426 height 99
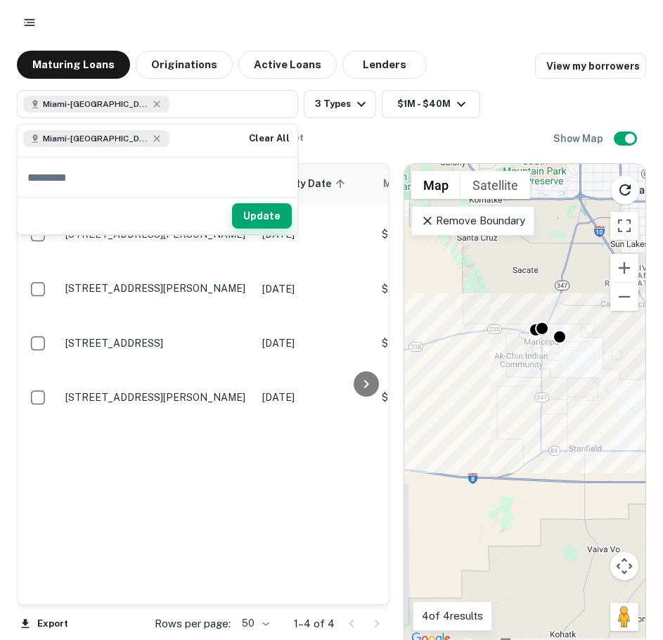
click at [269, 212] on button "Update" at bounding box center [262, 215] width 60 height 25
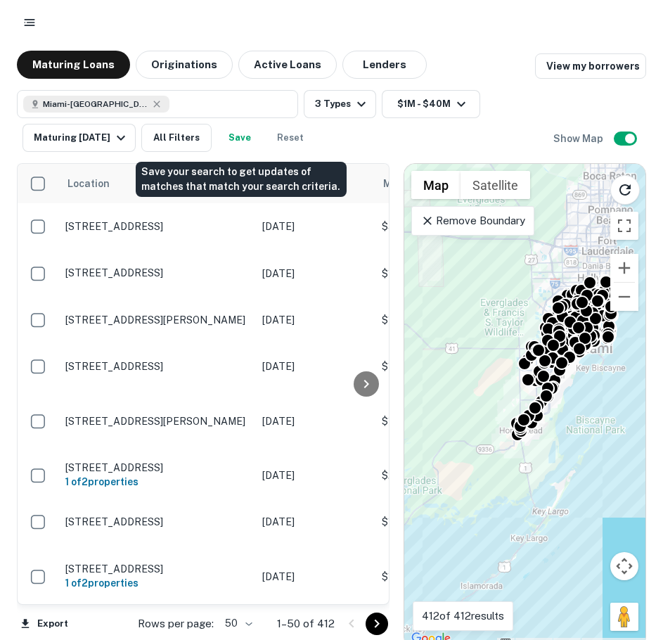
click at [243, 129] on button "Save" at bounding box center [239, 138] width 45 height 28
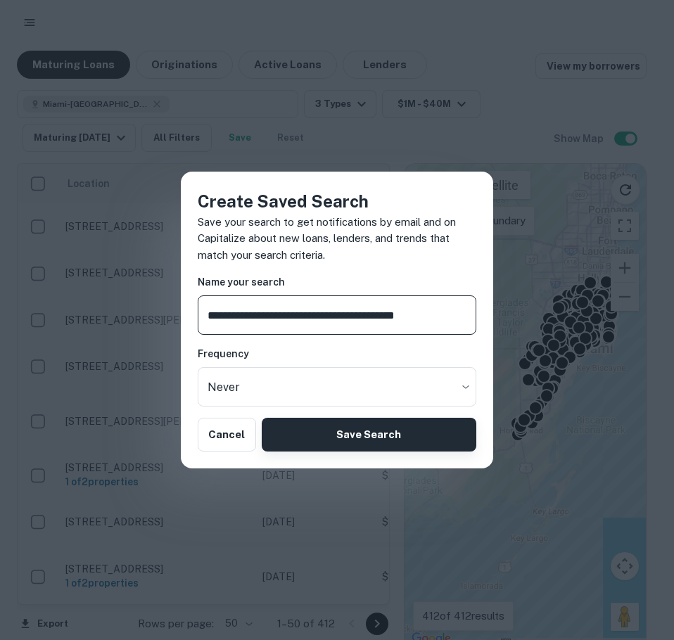
type input "**********"
click at [370, 439] on button "Save Search" at bounding box center [369, 435] width 215 height 34
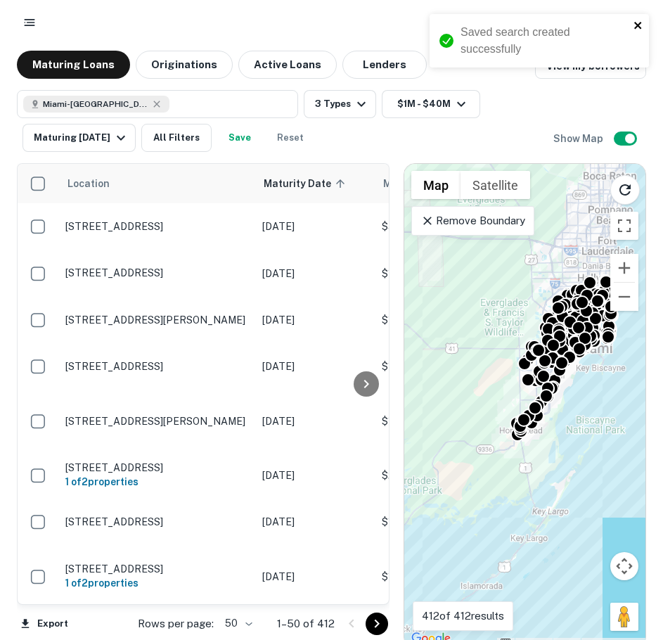
click at [635, 21] on icon "close" at bounding box center [639, 25] width 10 height 11
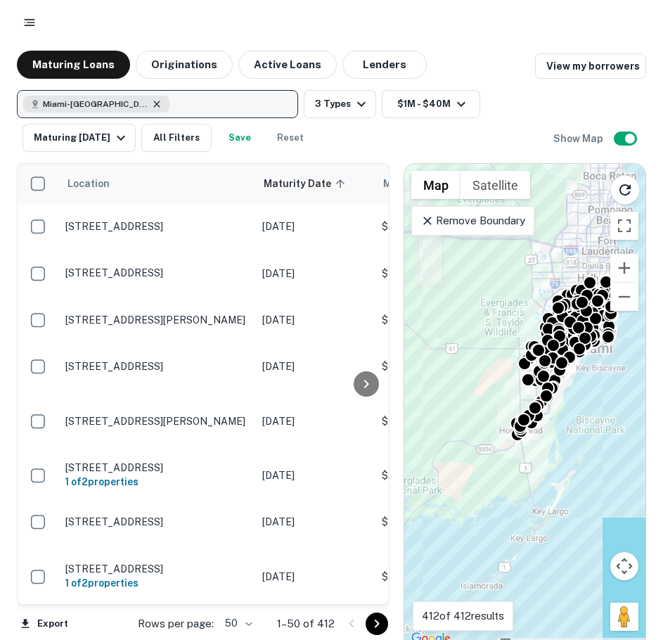
click at [160, 107] on icon "button" at bounding box center [156, 103] width 11 height 11
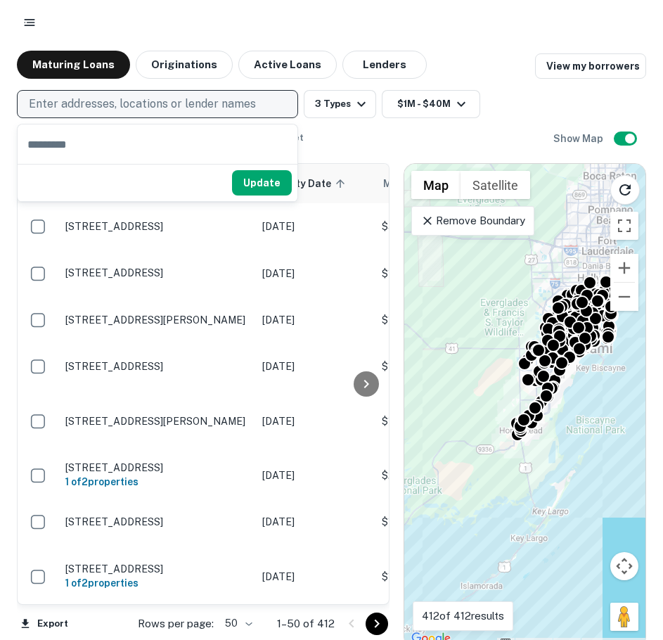
click at [129, 101] on p "Enter addresses, locations or lender names" at bounding box center [142, 104] width 227 height 17
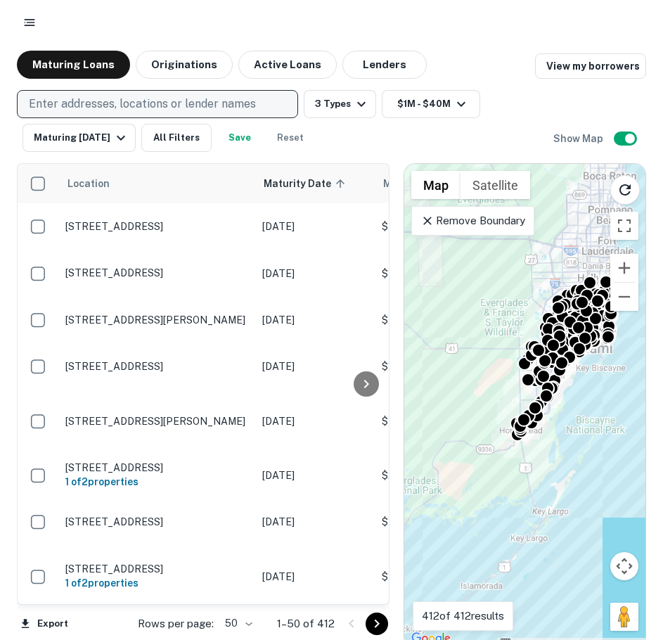
click at [129, 101] on p "Enter addresses, locations or lender names" at bounding box center [142, 104] width 227 height 17
type input "**********"
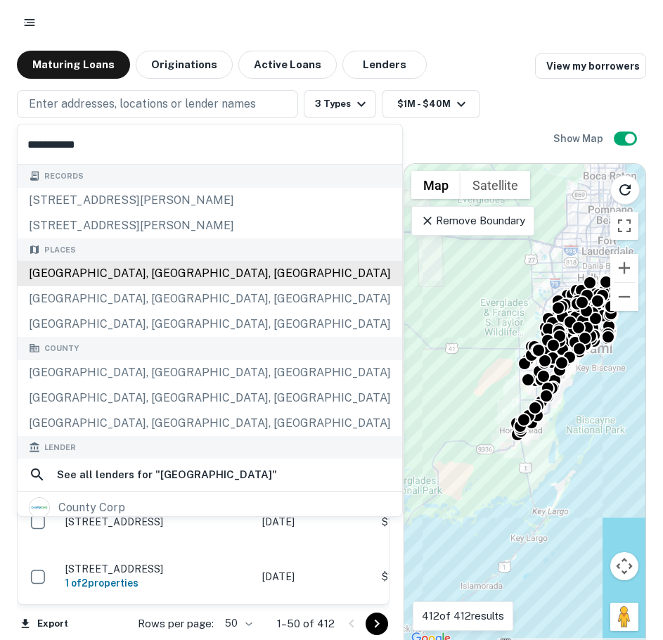
click at [84, 264] on div "Records 192 cooke st, cookeville, tn, 38501 209 cooke st, cookeville, tn, 38501…" at bounding box center [210, 477] width 385 height 624
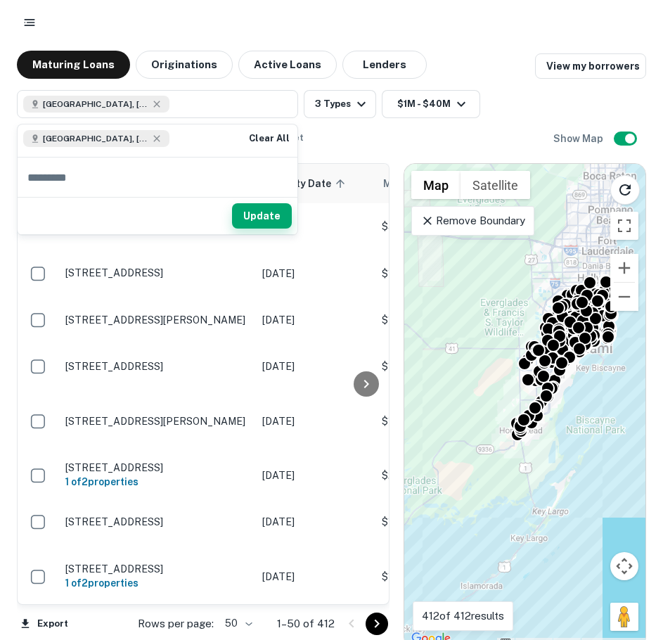
click at [269, 214] on button "Update" at bounding box center [262, 215] width 60 height 25
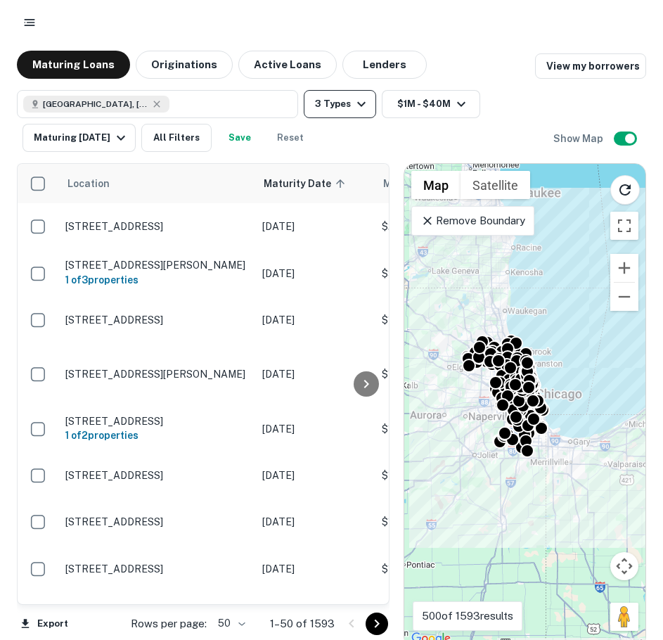
click at [349, 91] on button "3 Types" at bounding box center [340, 104] width 72 height 28
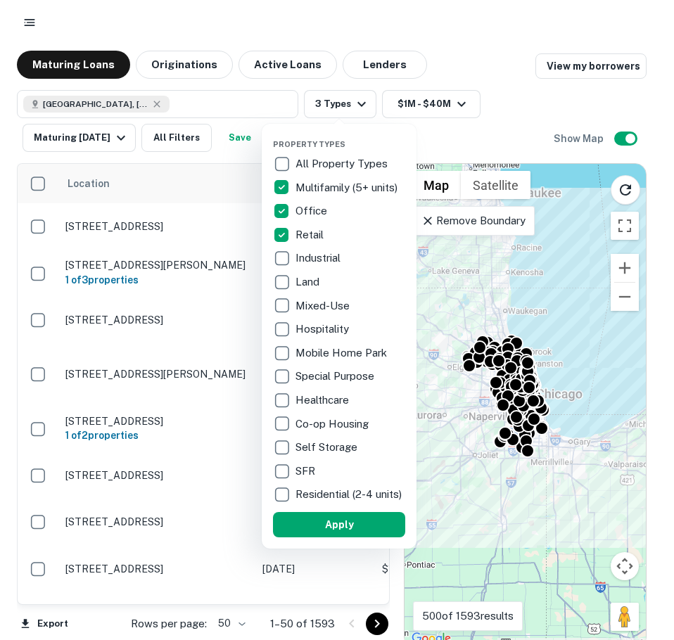
click at [318, 265] on p "Industrial" at bounding box center [319, 258] width 48 height 17
click at [318, 537] on button "Apply" at bounding box center [339, 524] width 132 height 25
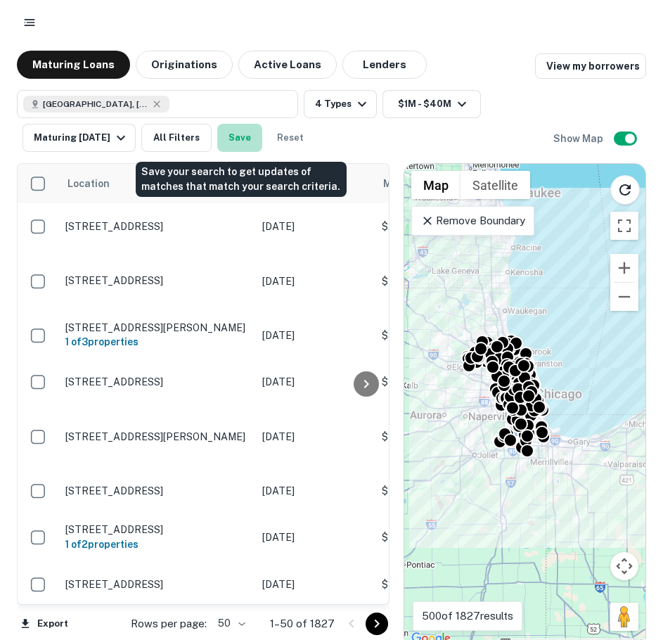
click at [250, 136] on button "Save" at bounding box center [239, 138] width 45 height 28
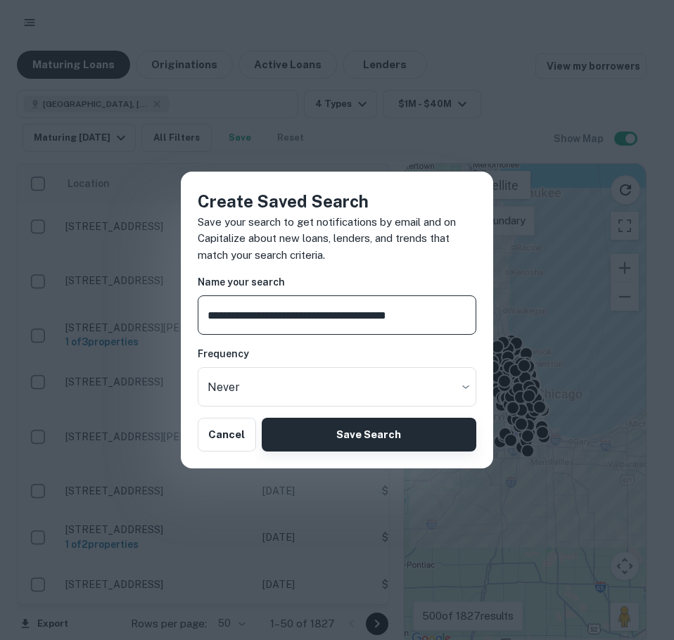
type input "**********"
click at [338, 452] on button "Save Search" at bounding box center [369, 435] width 215 height 34
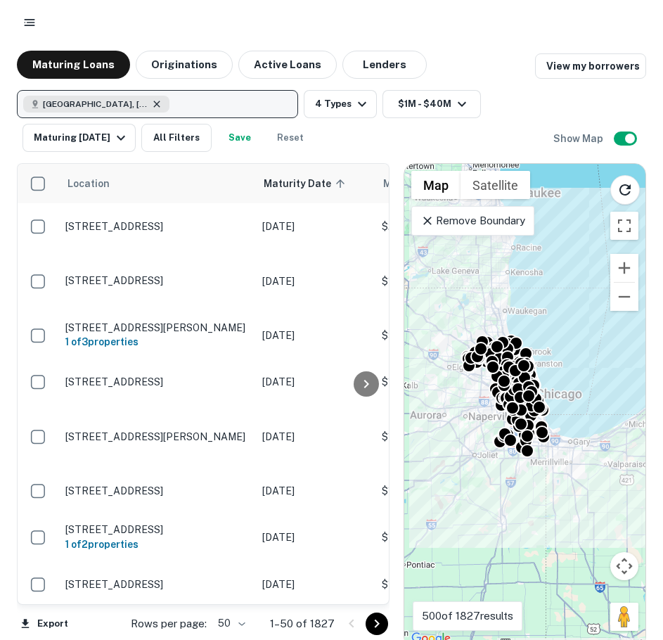
click at [151, 102] on icon "button" at bounding box center [156, 103] width 11 height 11
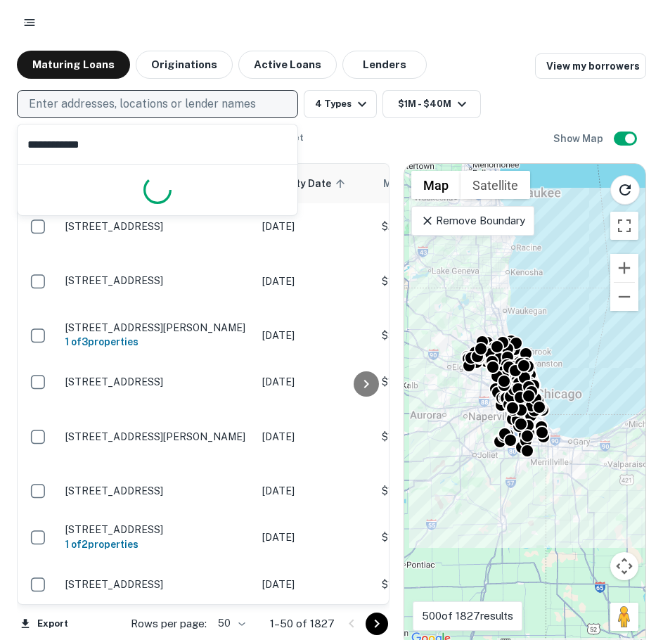
type input "**********"
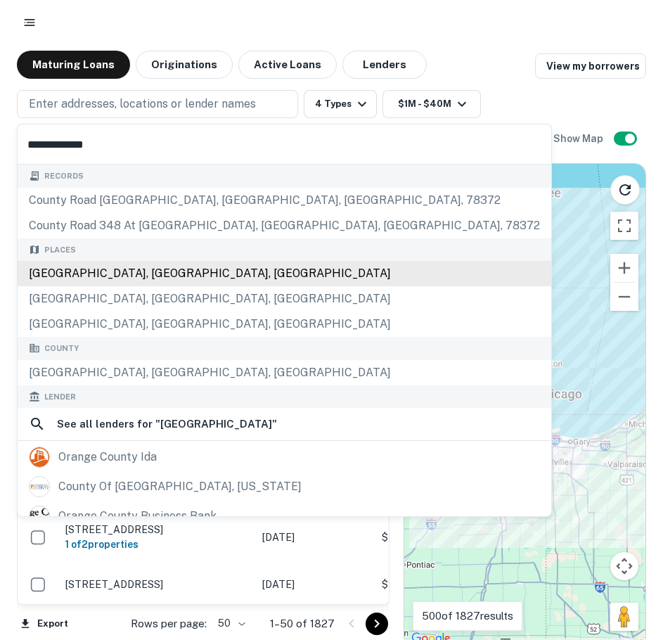
click at [83, 267] on div "Orange County, CA, USA" at bounding box center [285, 273] width 534 height 25
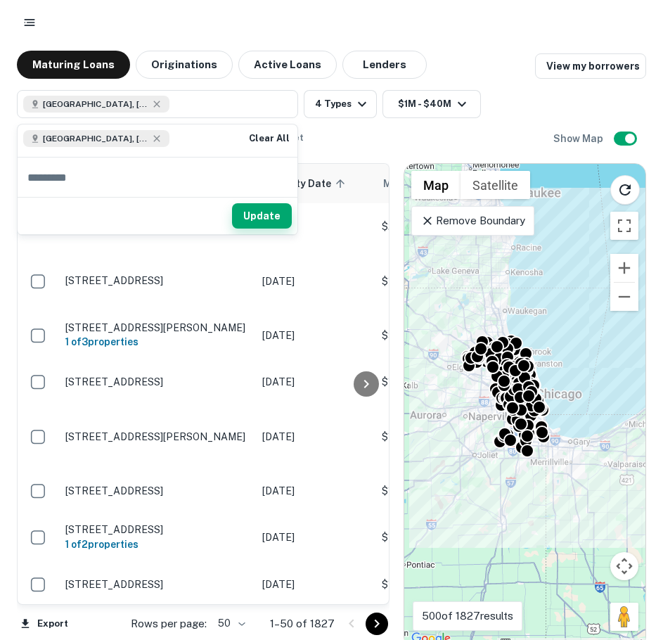
click at [264, 223] on button "Update" at bounding box center [262, 215] width 60 height 25
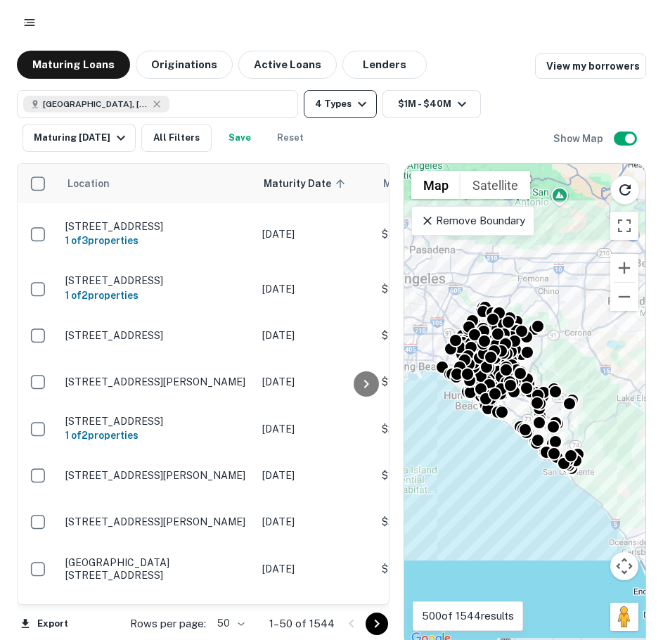
click at [361, 106] on icon "button" at bounding box center [362, 104] width 8 height 5
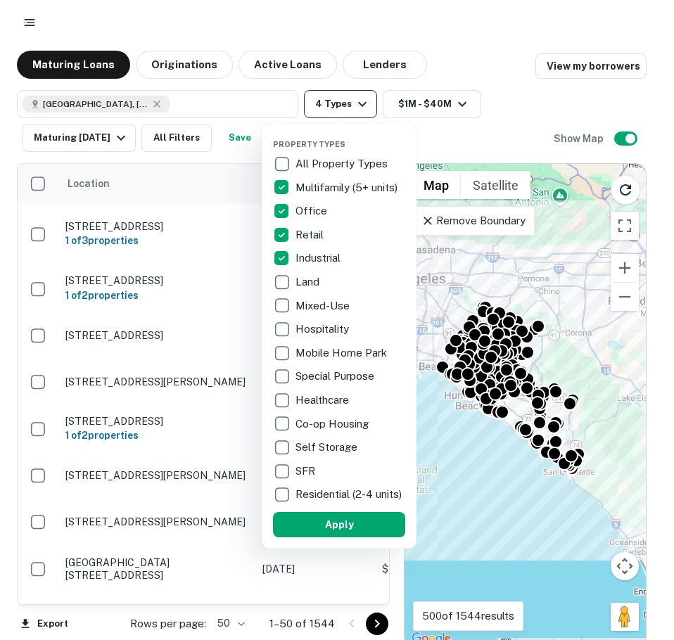
click at [361, 106] on div at bounding box center [337, 320] width 674 height 640
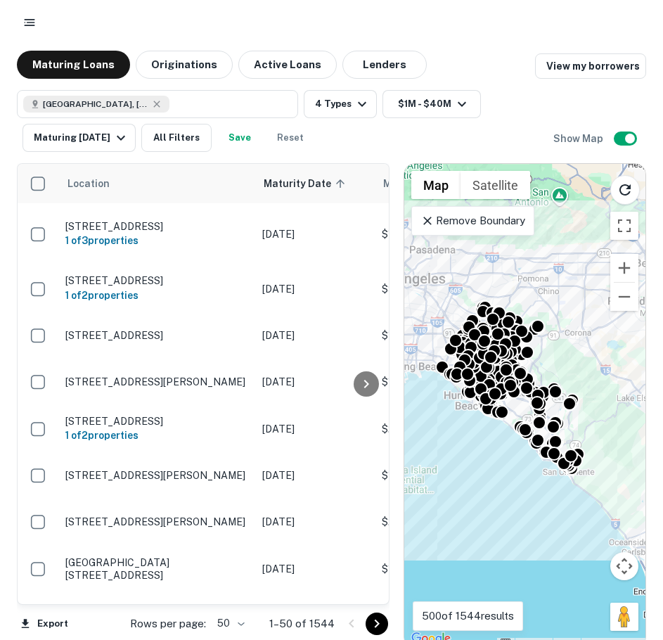
click at [243, 134] on button "Save" at bounding box center [239, 138] width 45 height 28
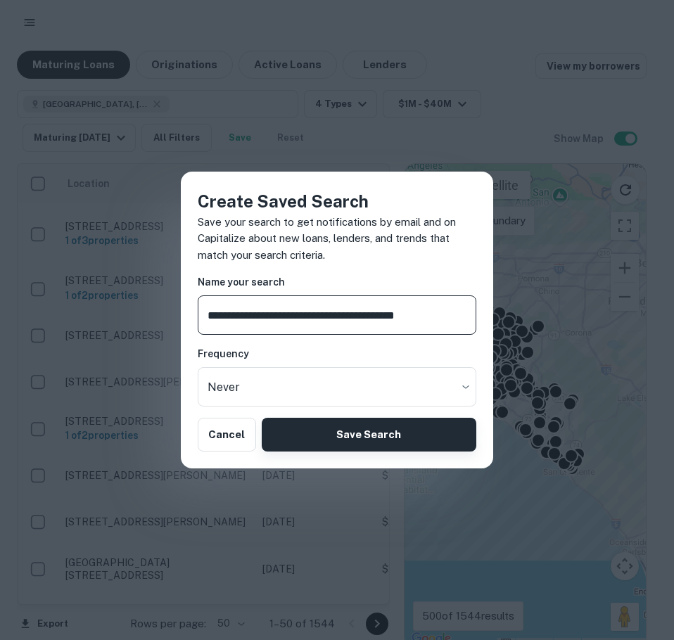
type input "**********"
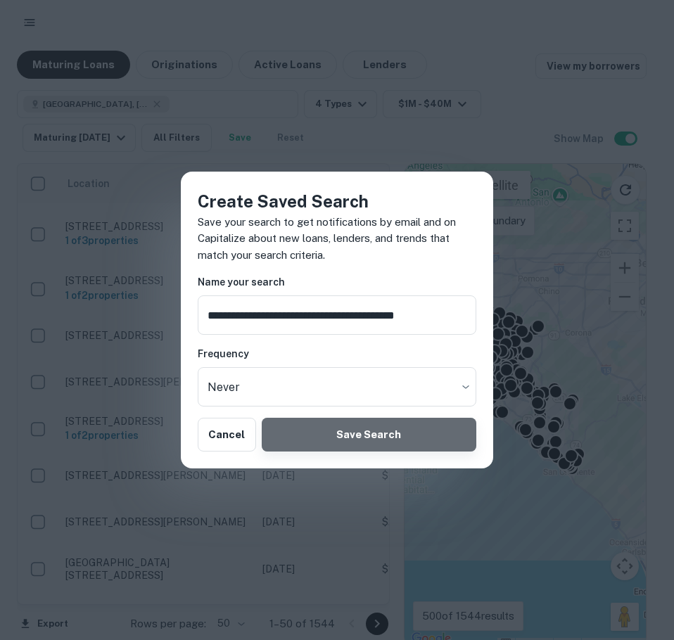
click at [329, 425] on button "Save Search" at bounding box center [369, 435] width 215 height 34
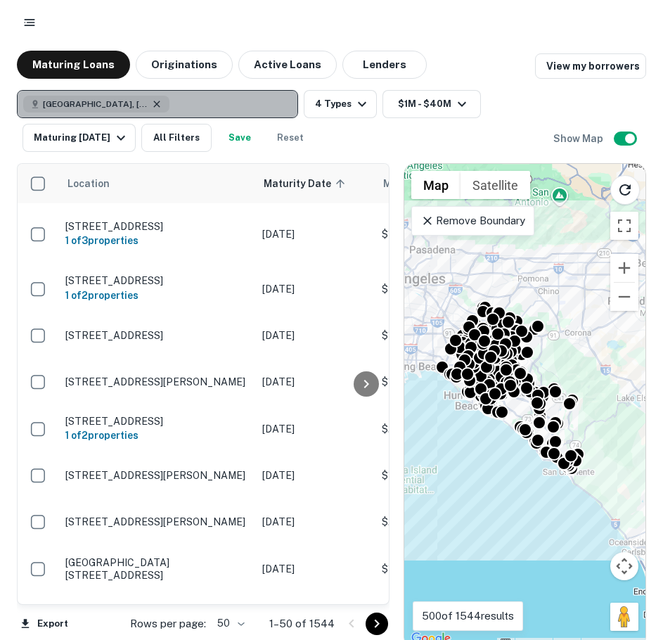
click at [153, 103] on icon "button" at bounding box center [156, 104] width 6 height 6
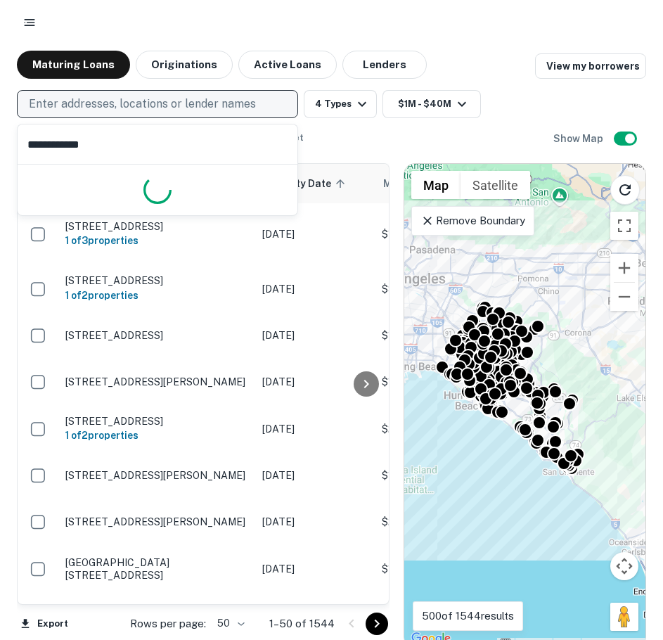
type input "**********"
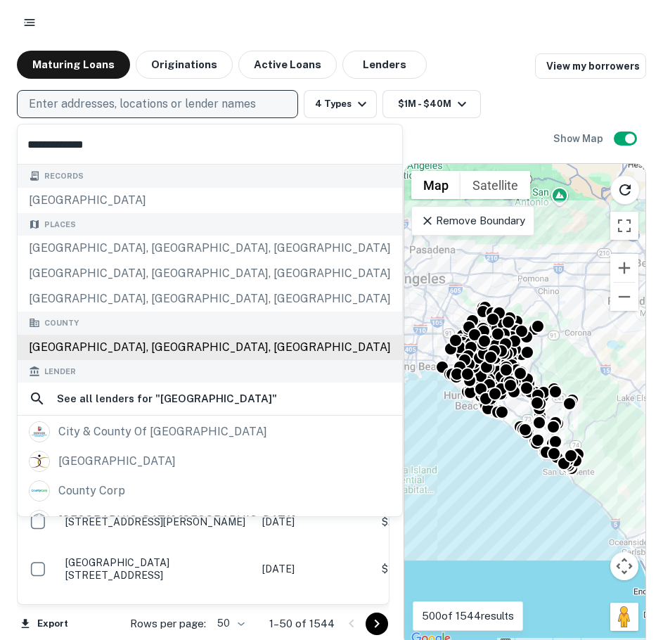
click at [83, 346] on div "Denver County, CO, USA" at bounding box center [210, 347] width 385 height 25
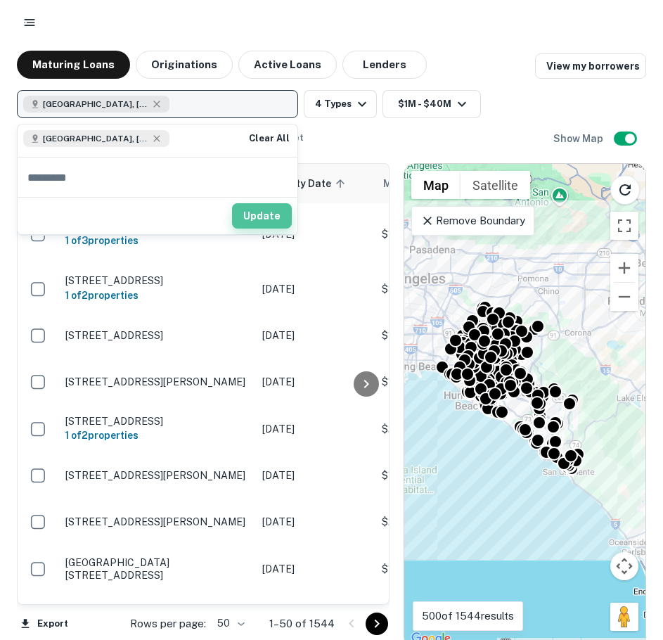
click at [246, 210] on button "Update" at bounding box center [262, 215] width 60 height 25
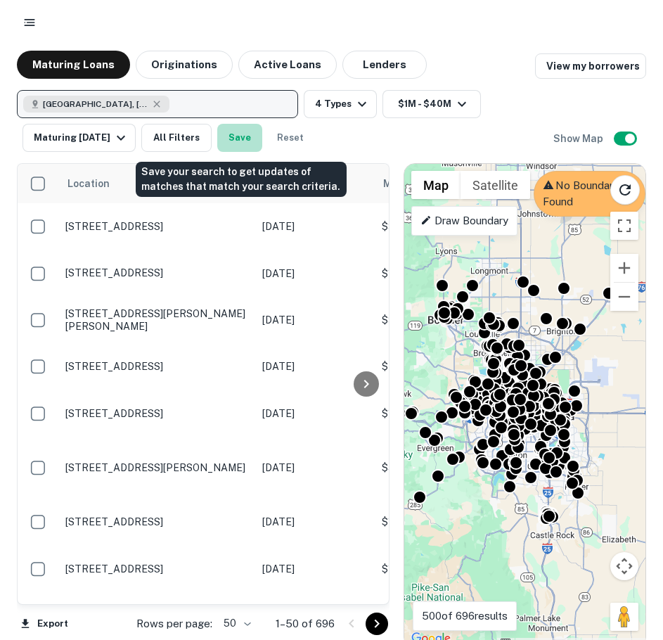
click at [243, 144] on button "Save" at bounding box center [239, 138] width 45 height 28
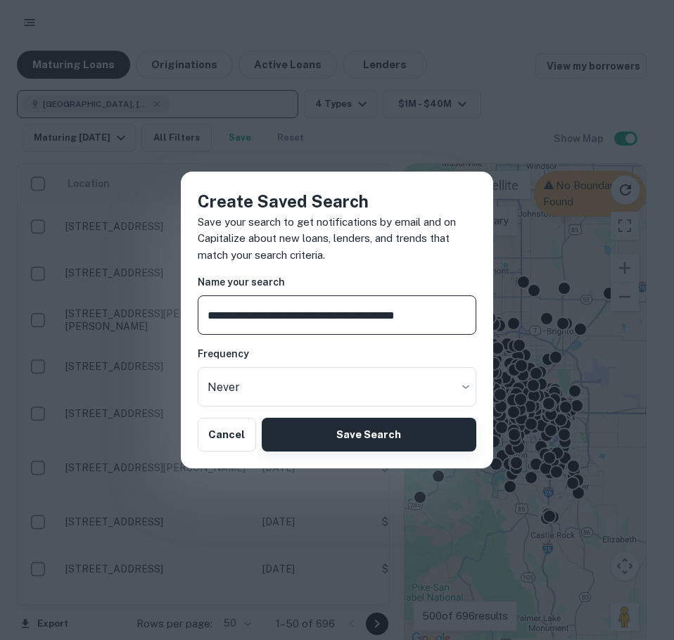
type input "**********"
click at [331, 431] on button "Save Search" at bounding box center [369, 435] width 215 height 34
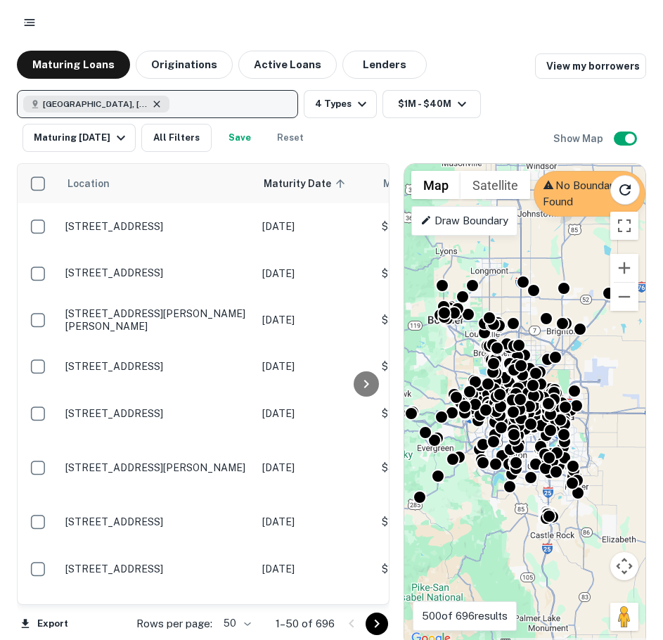
click at [153, 99] on icon "button" at bounding box center [156, 103] width 11 height 11
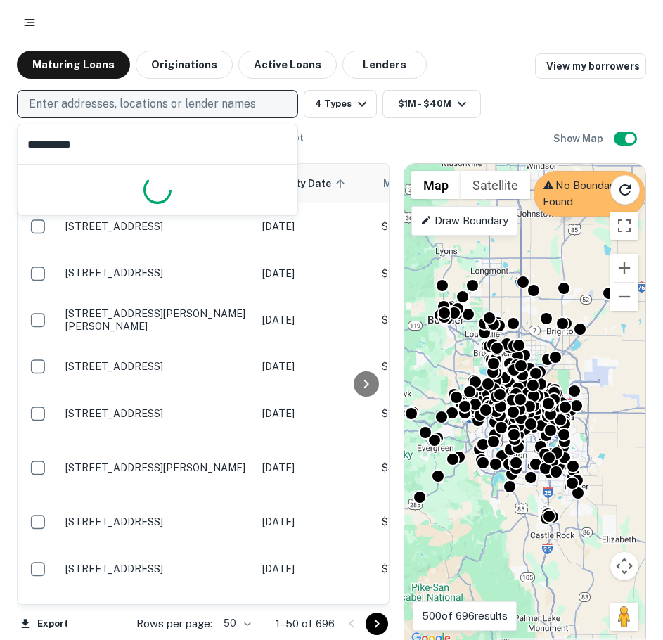
type input "**********"
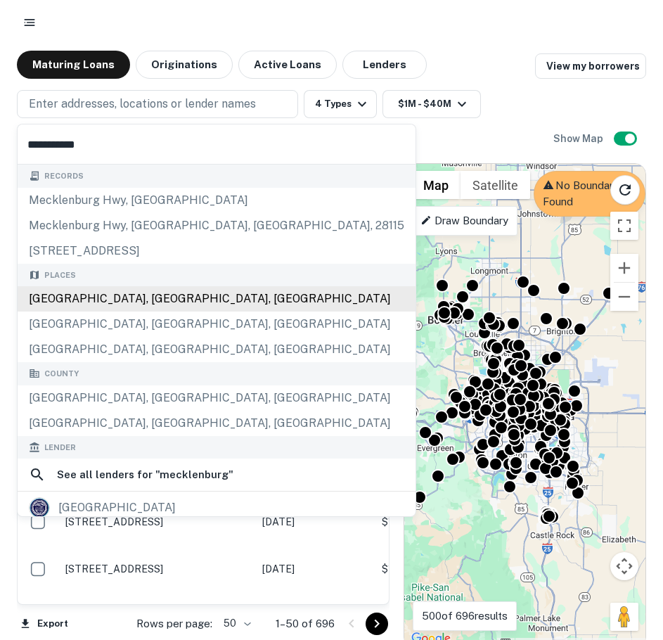
click at [159, 307] on div "Mecklenburg County, NC, USA" at bounding box center [217, 298] width 398 height 25
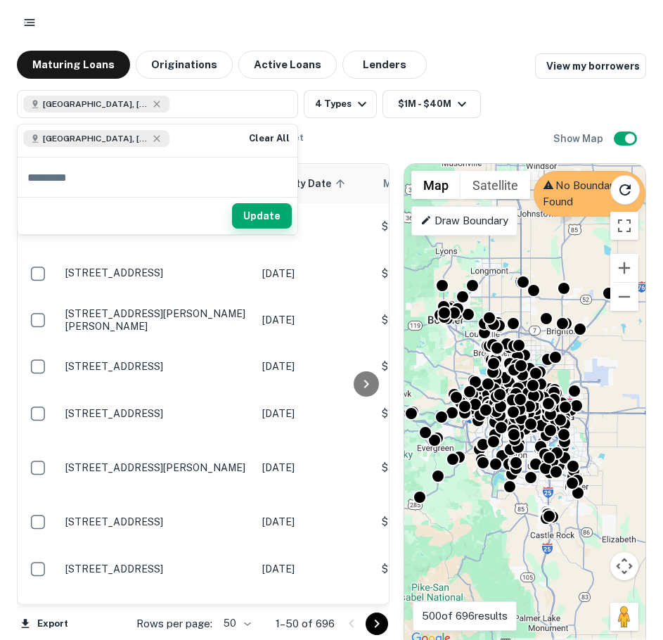
click at [273, 205] on button "Update" at bounding box center [262, 215] width 60 height 25
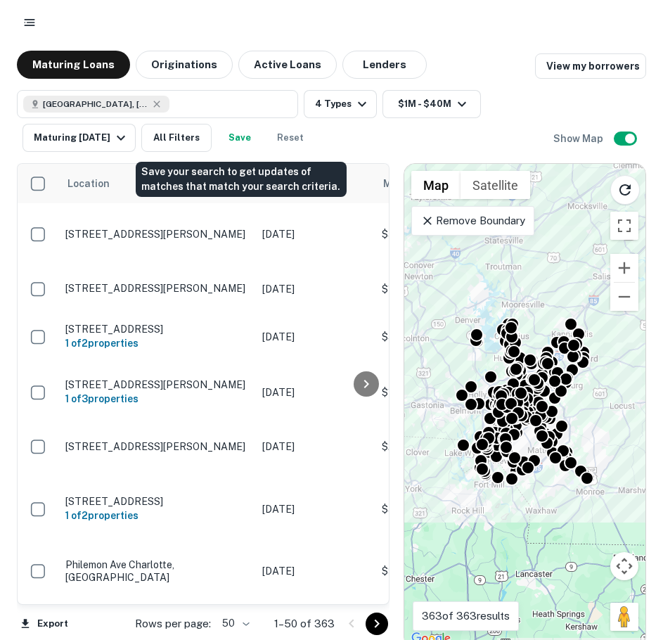
click at [230, 136] on button "Save" at bounding box center [239, 138] width 45 height 28
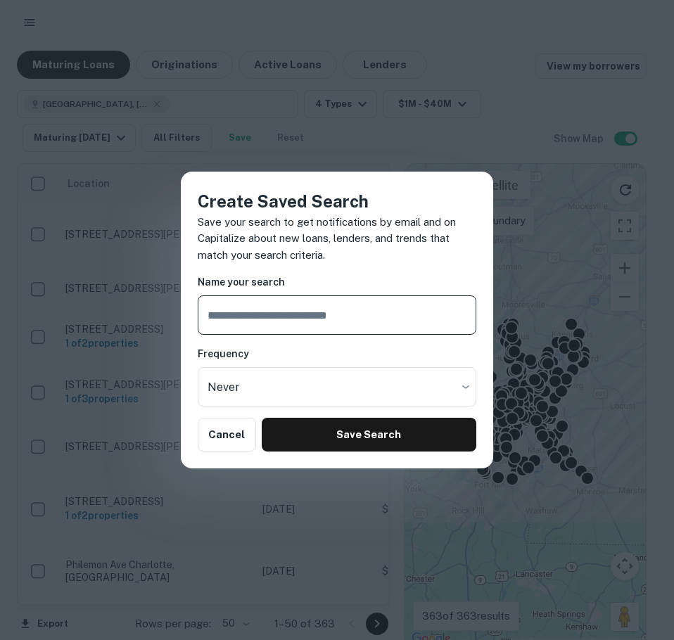
click at [261, 310] on input "text" at bounding box center [337, 314] width 279 height 39
click at [255, 311] on input "text" at bounding box center [337, 314] width 279 height 39
click at [214, 313] on input "text" at bounding box center [337, 314] width 279 height 39
click at [445, 272] on div "Create Saved Search Save your search to get notifications by email and on Capit…" at bounding box center [337, 321] width 312 height 298
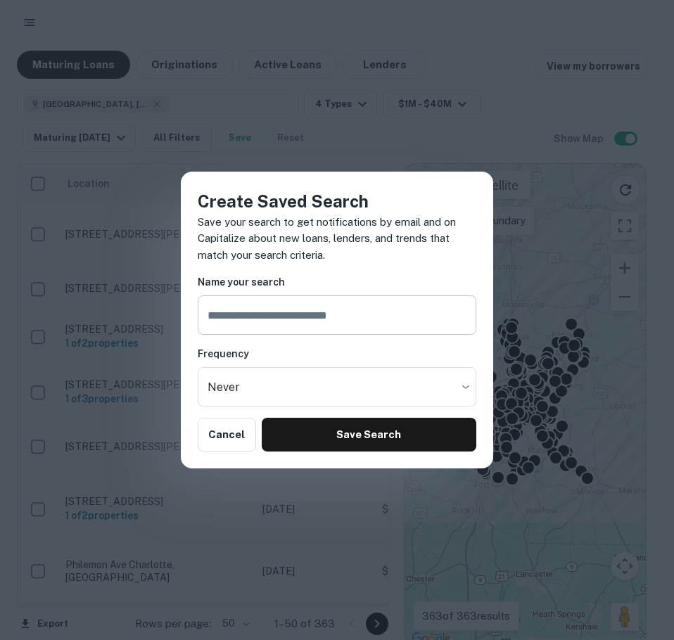
click at [248, 312] on input "text" at bounding box center [337, 314] width 279 height 39
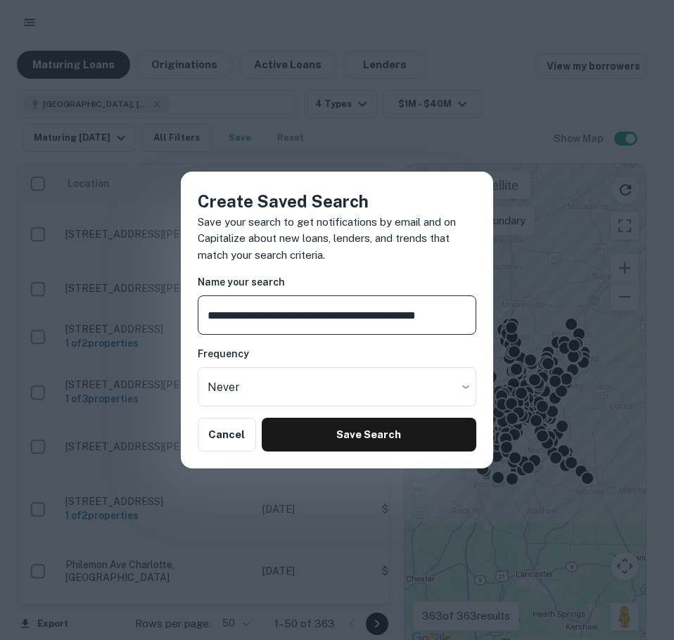
scroll to position [0, 20]
type input "**********"
click at [339, 459] on div "**********" at bounding box center [337, 321] width 312 height 298
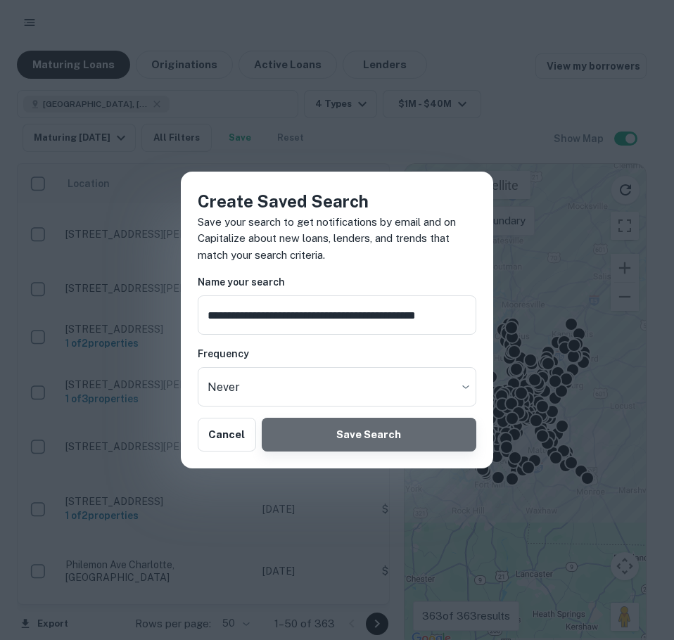
click at [351, 431] on button "Save Search" at bounding box center [369, 435] width 215 height 34
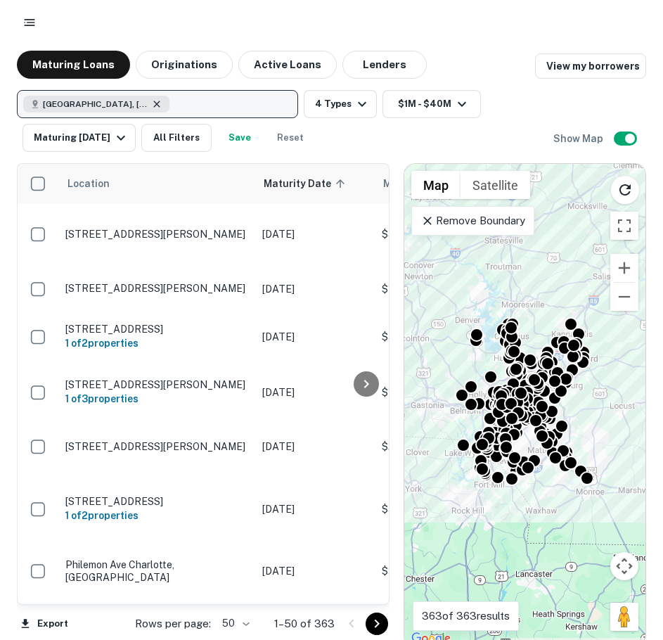
click at [159, 103] on icon "button" at bounding box center [156, 103] width 11 height 11
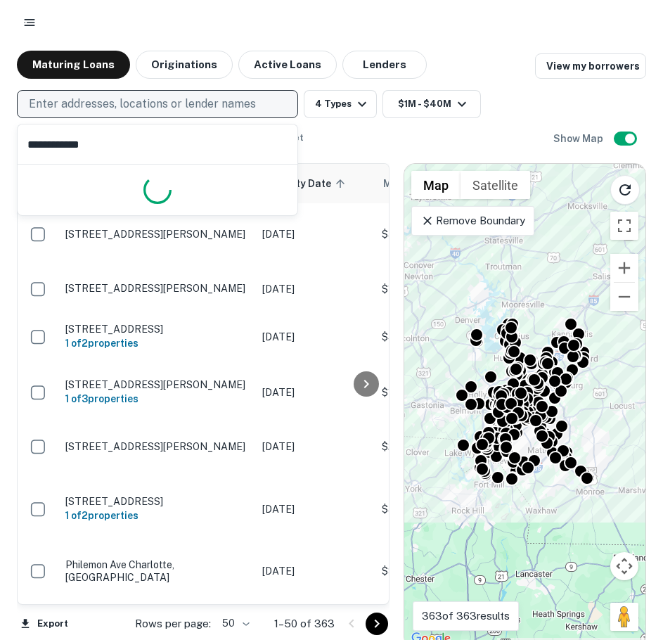
type input "**********"
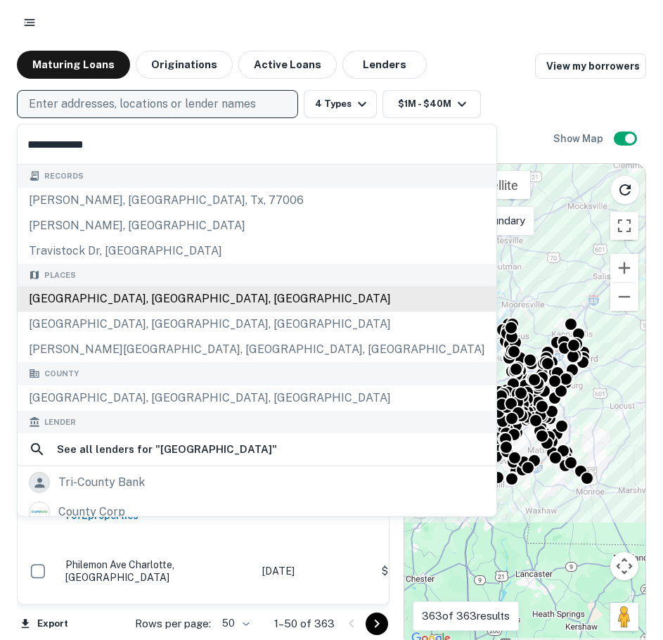
click at [79, 296] on div "Places Travis County, TX, USA Creedmoor, TX, USA Hudson Bend, TX, USA" at bounding box center [257, 313] width 479 height 99
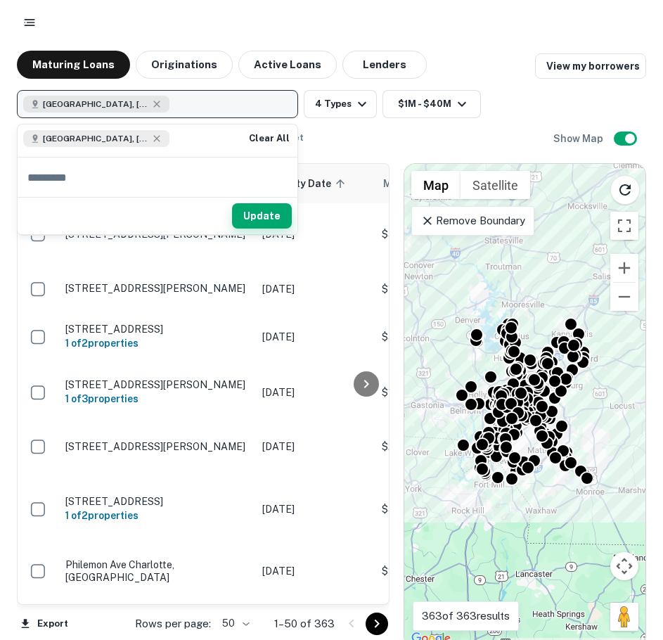
click at [269, 219] on button "Update" at bounding box center [262, 215] width 60 height 25
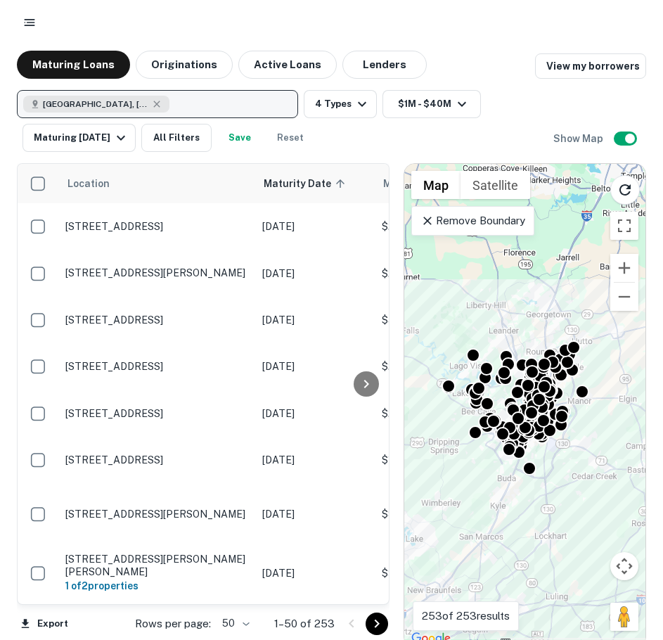
click at [250, 135] on button "Save" at bounding box center [239, 138] width 45 height 28
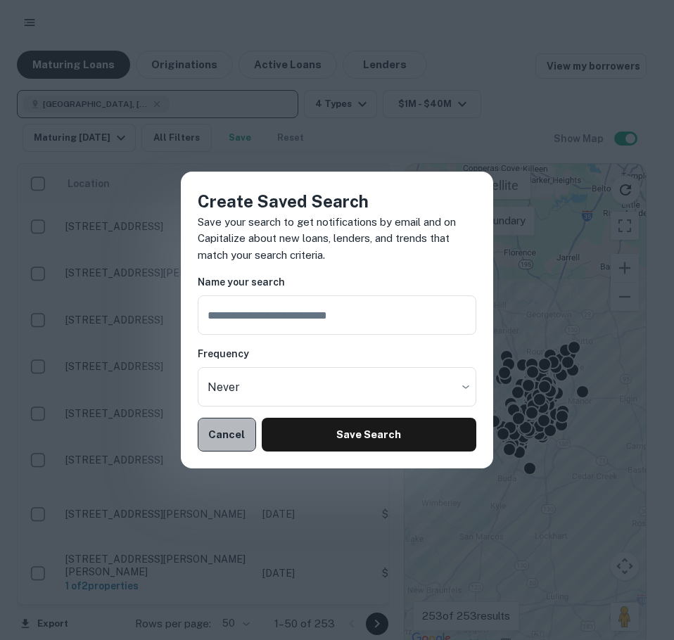
click at [227, 443] on button "Cancel" at bounding box center [227, 435] width 58 height 34
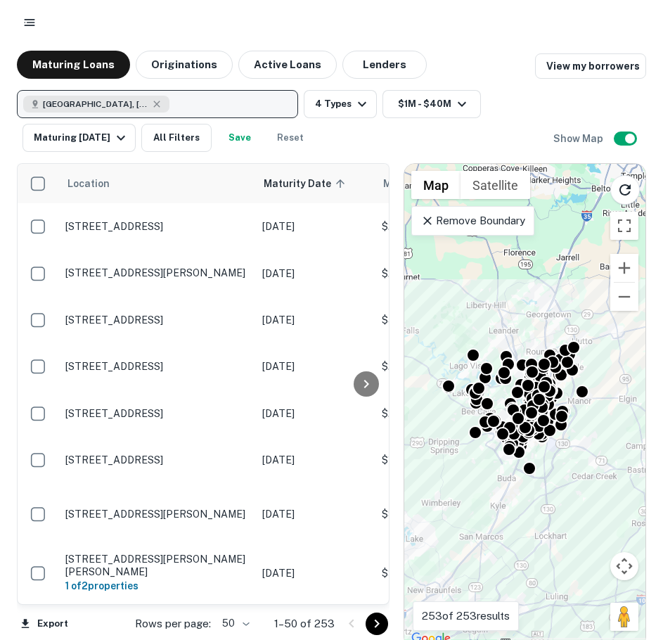
click at [340, 80] on div "Travis County, TX, USA 4 Types $1M - $40M Maturing In 1 Year All Filters Save R…" at bounding box center [332, 115] width 630 height 73
click at [339, 96] on button "4 Types" at bounding box center [340, 104] width 73 height 28
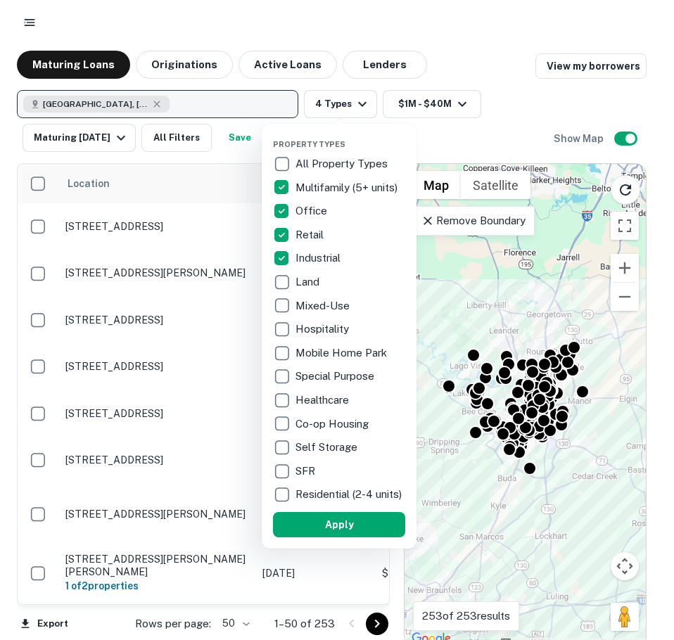
click at [309, 307] on p "Mixed-Use" at bounding box center [323, 306] width 57 height 17
click at [332, 525] on button "Apply" at bounding box center [339, 524] width 132 height 25
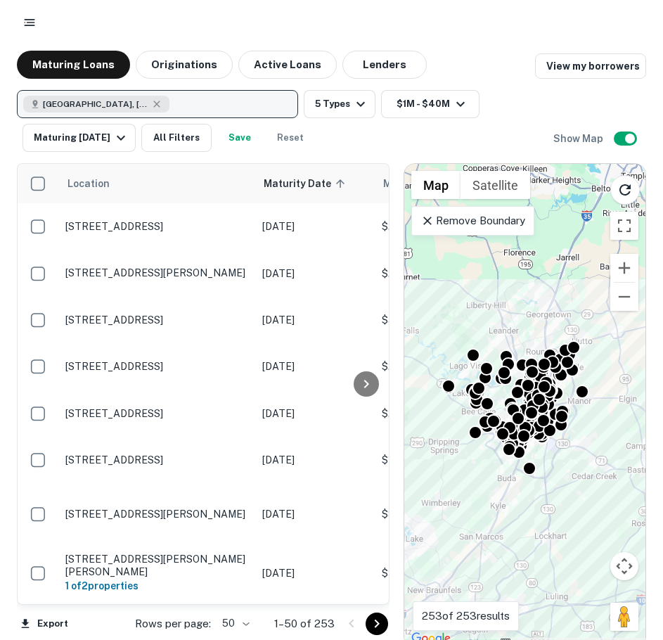
click at [250, 139] on button "Save" at bounding box center [239, 138] width 45 height 28
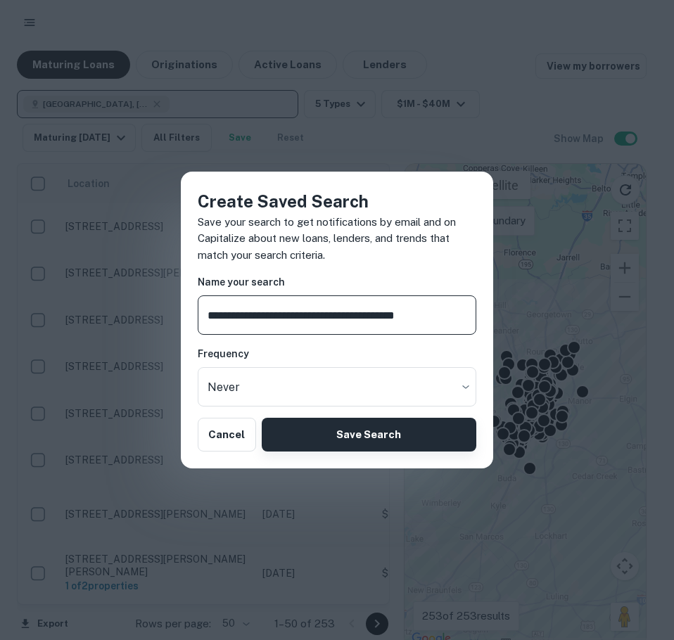
type input "**********"
click at [314, 428] on button "Save Search" at bounding box center [369, 435] width 215 height 34
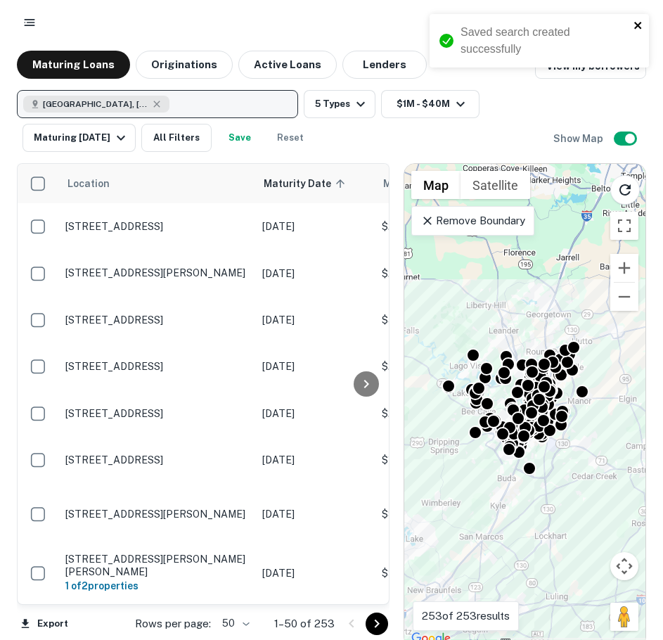
click at [639, 29] on icon "close" at bounding box center [639, 25] width 10 height 11
click at [160, 101] on button "[GEOGRAPHIC_DATA], [GEOGRAPHIC_DATA], [GEOGRAPHIC_DATA]" at bounding box center [157, 104] width 281 height 28
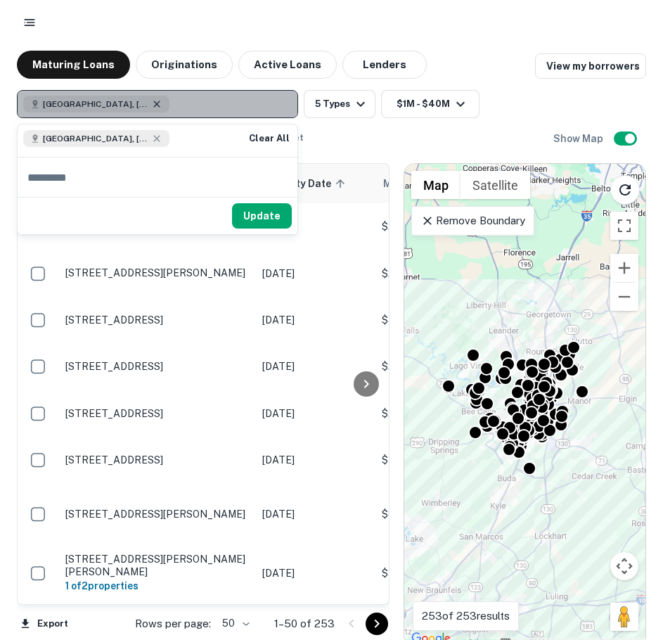
click at [151, 101] on icon "button" at bounding box center [156, 103] width 11 height 11
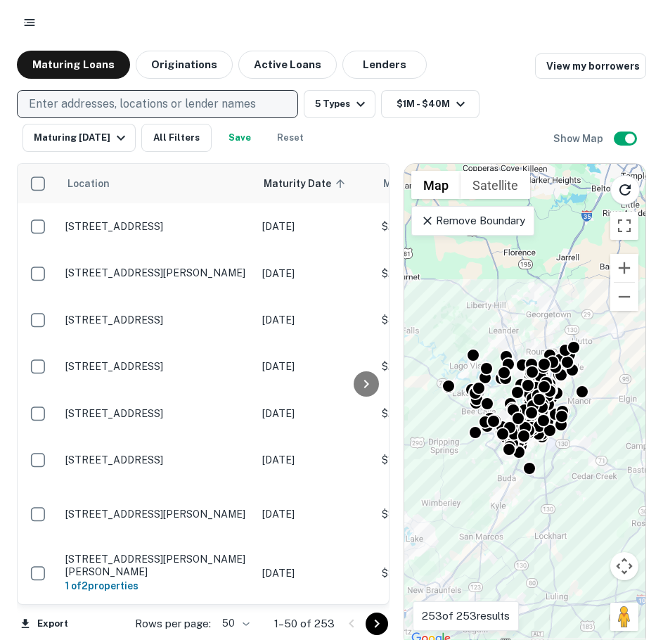
click at [170, 110] on p "Enter addresses, locations or lender names" at bounding box center [142, 104] width 227 height 17
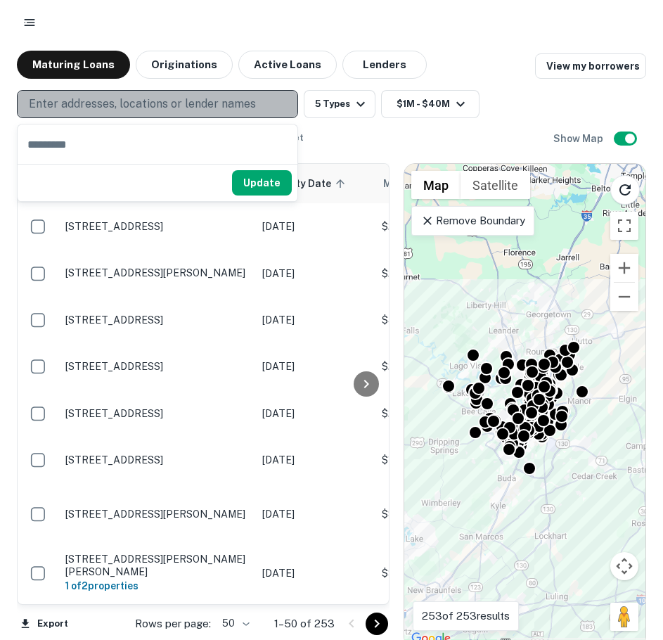
click at [170, 110] on p "Enter addresses, locations or lender names" at bounding box center [142, 104] width 227 height 17
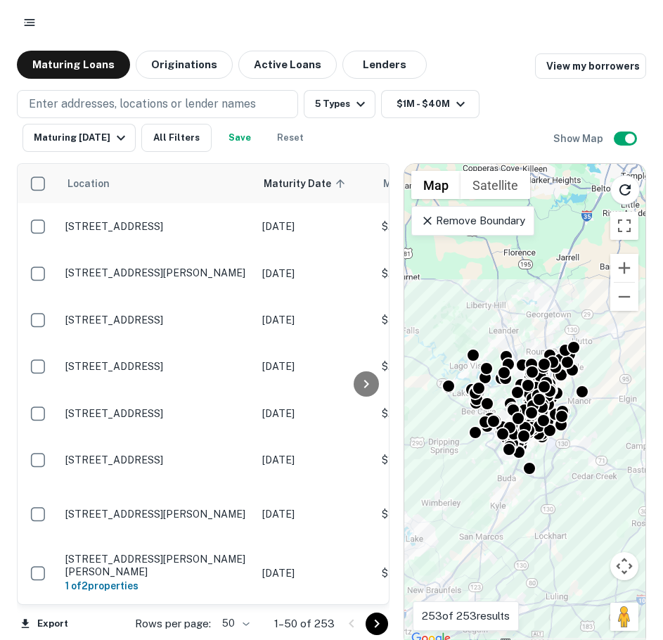
click at [28, 32] on button "button" at bounding box center [29, 22] width 25 height 25
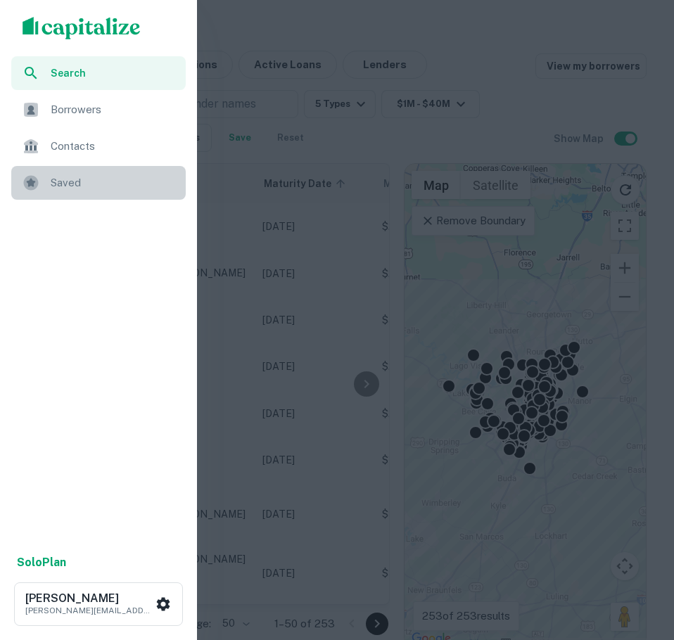
click at [51, 172] on div "Saved" at bounding box center [98, 183] width 174 height 34
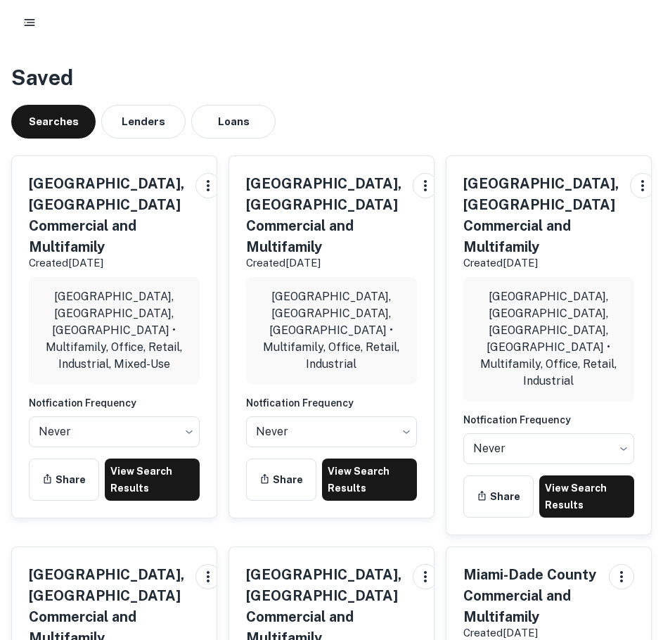
click at [267, 43] on div at bounding box center [331, 22] width 663 height 45
click at [35, 110] on button "Searches" at bounding box center [53, 122] width 84 height 34
click at [24, 24] on icon "button" at bounding box center [30, 22] width 14 height 14
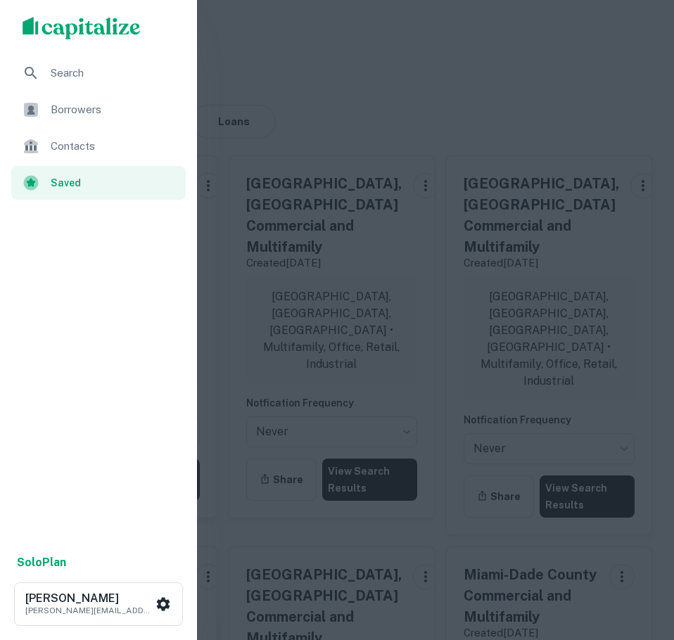
click at [39, 69] on icon "scrollable content" at bounding box center [31, 73] width 17 height 17
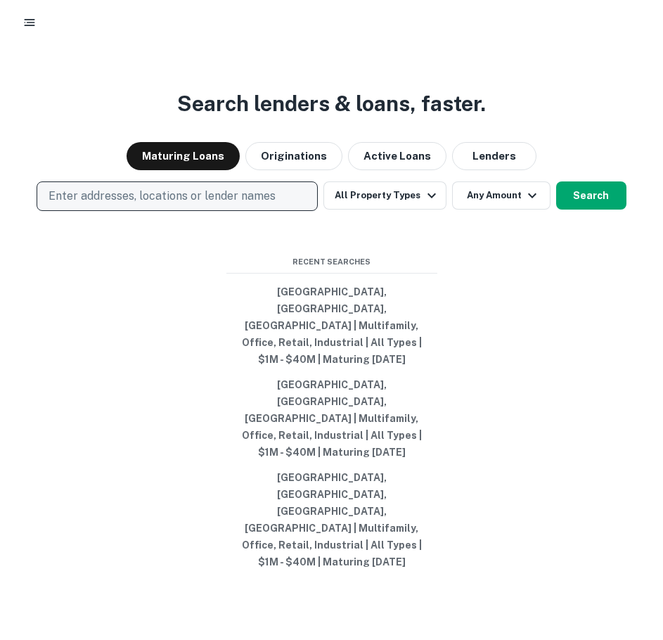
click at [153, 205] on p "Enter addresses, locations or lender names" at bounding box center [162, 196] width 227 height 17
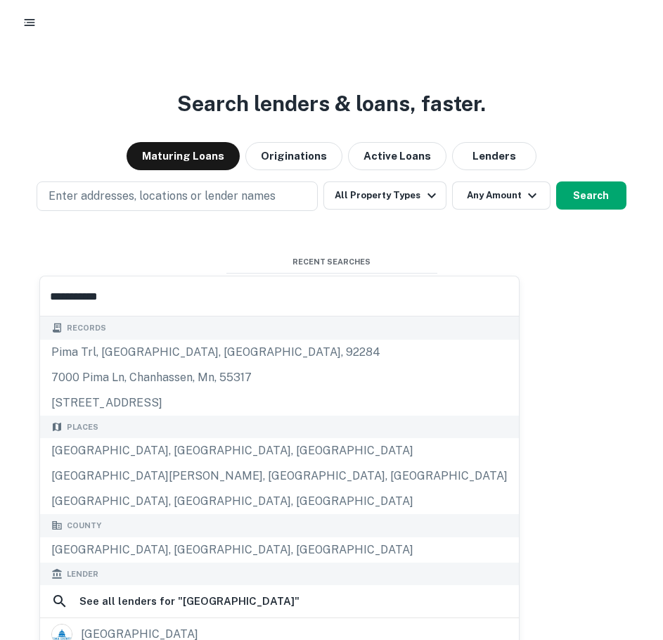
type input "**********"
click at [200, 132] on div "Search lenders & loans, faster. Maturing Loans Originations Active Loans Lender…" at bounding box center [331, 382] width 663 height 640
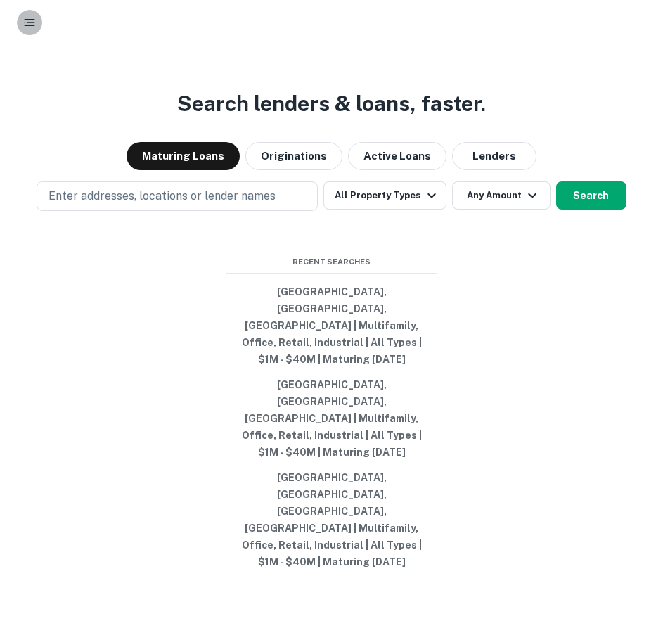
click at [35, 27] on icon "button" at bounding box center [30, 22] width 14 height 14
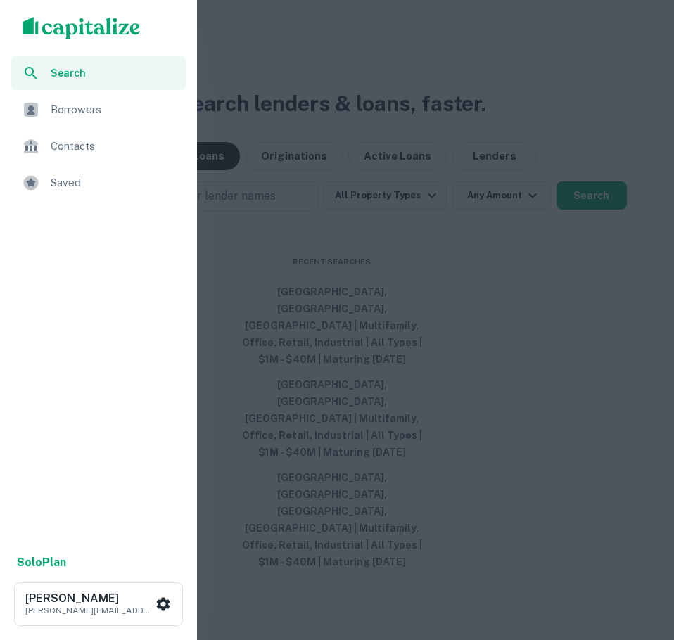
click at [87, 185] on span "Saved" at bounding box center [114, 182] width 127 height 17
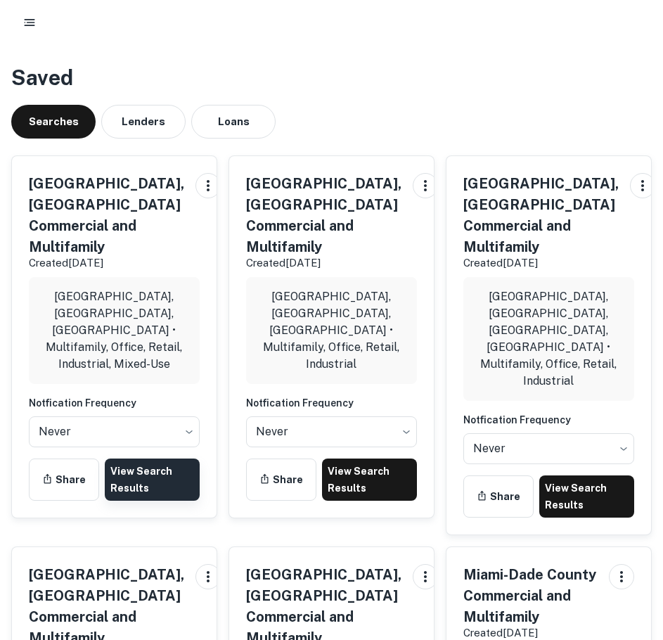
click at [135, 459] on link "View Search Results" at bounding box center [152, 480] width 95 height 42
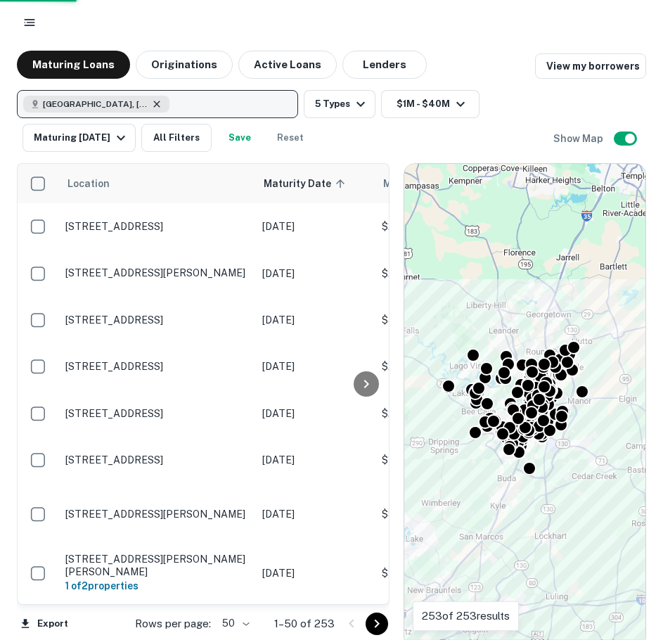
click at [151, 104] on icon "button" at bounding box center [156, 103] width 11 height 11
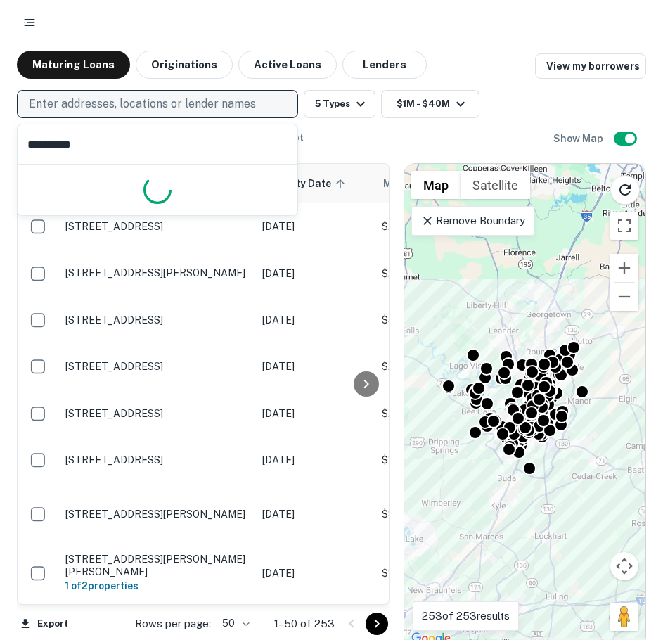
type input "**********"
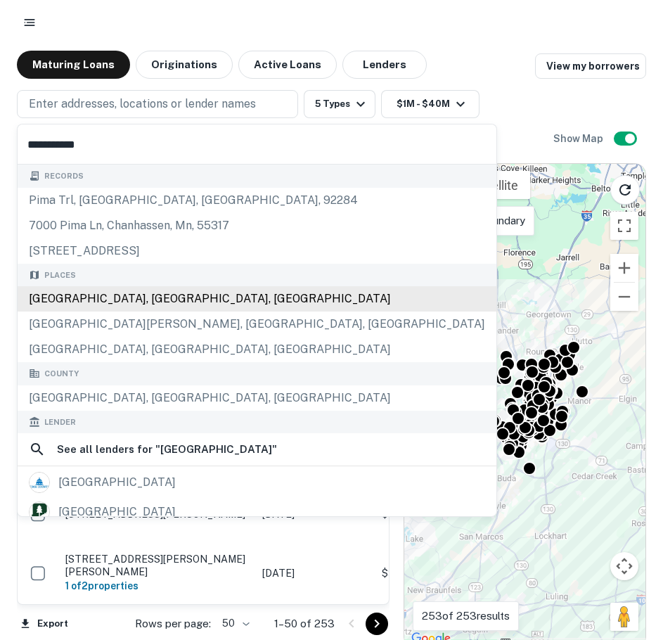
click at [132, 305] on div "[GEOGRAPHIC_DATA], [GEOGRAPHIC_DATA], [GEOGRAPHIC_DATA]" at bounding box center [257, 298] width 479 height 25
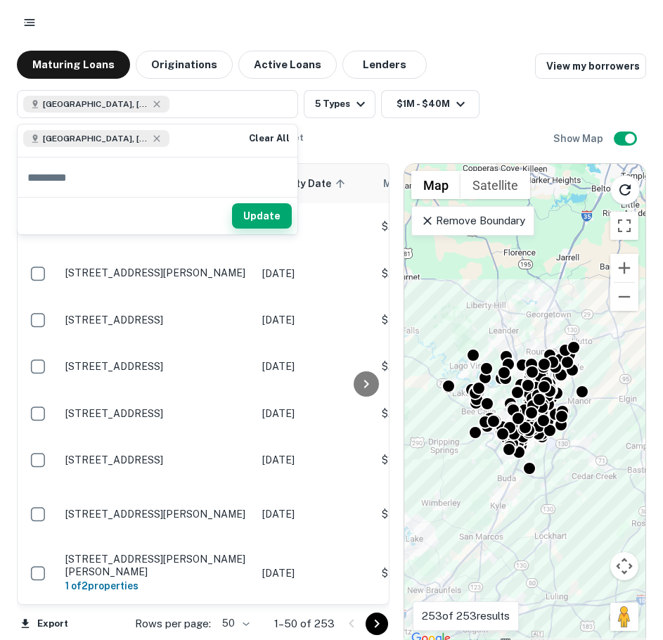
click at [261, 217] on button "Update" at bounding box center [262, 215] width 60 height 25
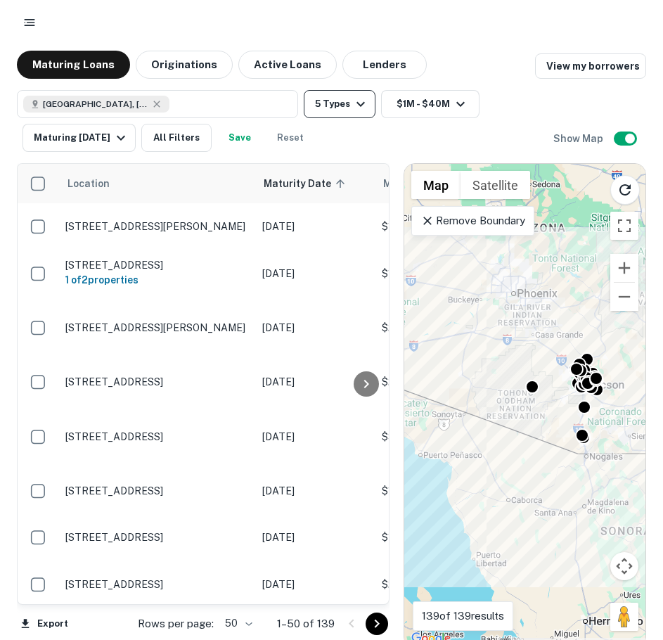
click at [355, 92] on button "5 Types" at bounding box center [340, 104] width 72 height 28
